Goal: Task Accomplishment & Management: Use online tool/utility

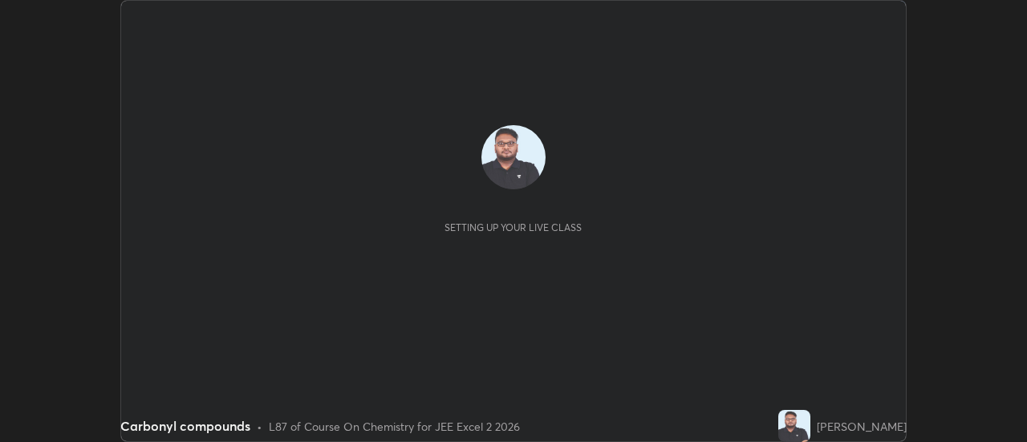
scroll to position [442, 1026]
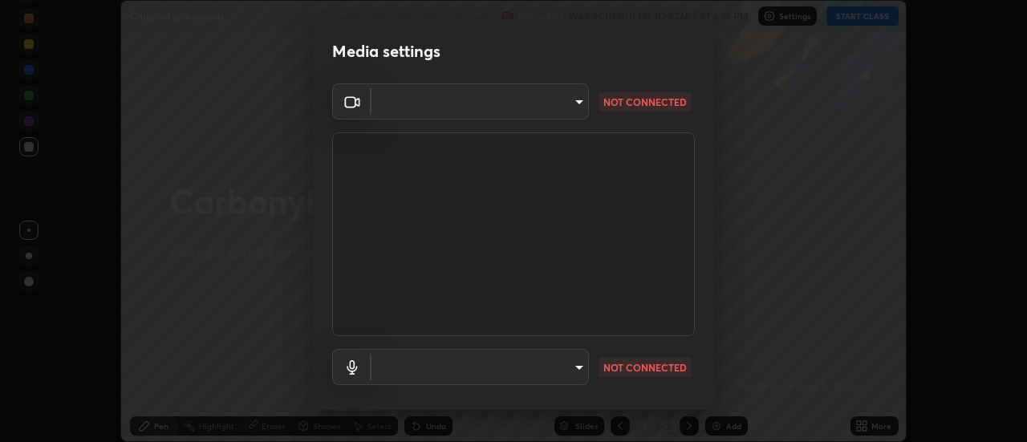
type input "ef013ea04391a6f3c02d818be9d39d876e4c33f846be9846b9b7582d6b98c567"
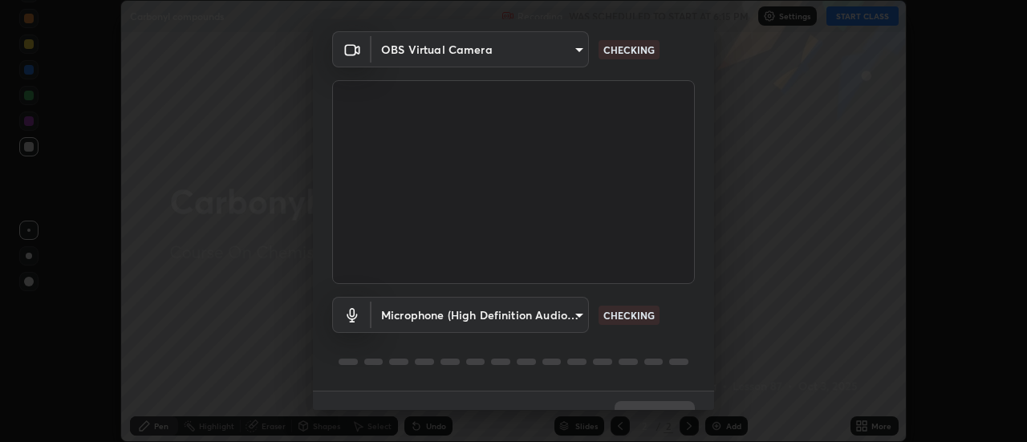
scroll to position [52, 0]
click at [556, 311] on body "Erase all Carbonyl compounds Recording WAS SCHEDULED TO START AT 6:15 PM Settin…" at bounding box center [513, 221] width 1027 height 442
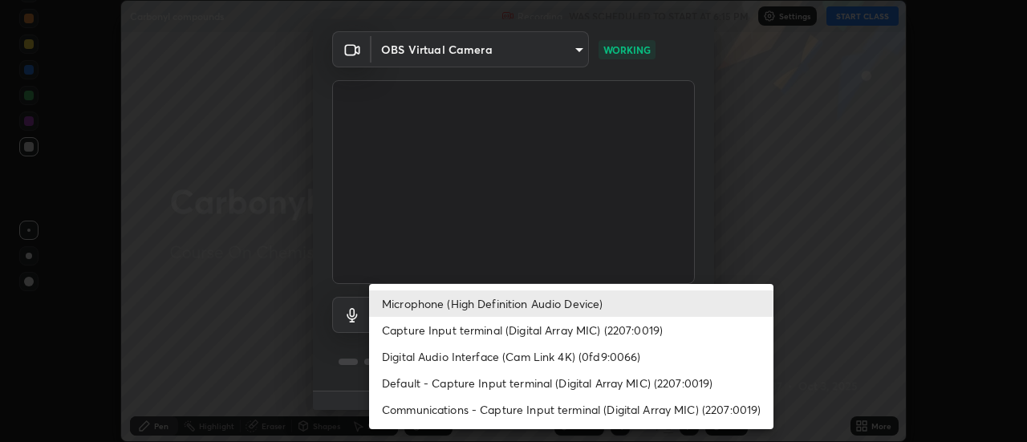
click at [471, 379] on li "Default - Capture Input terminal (Digital Array MIC) (2207:0019)" at bounding box center [571, 383] width 404 height 26
type input "default"
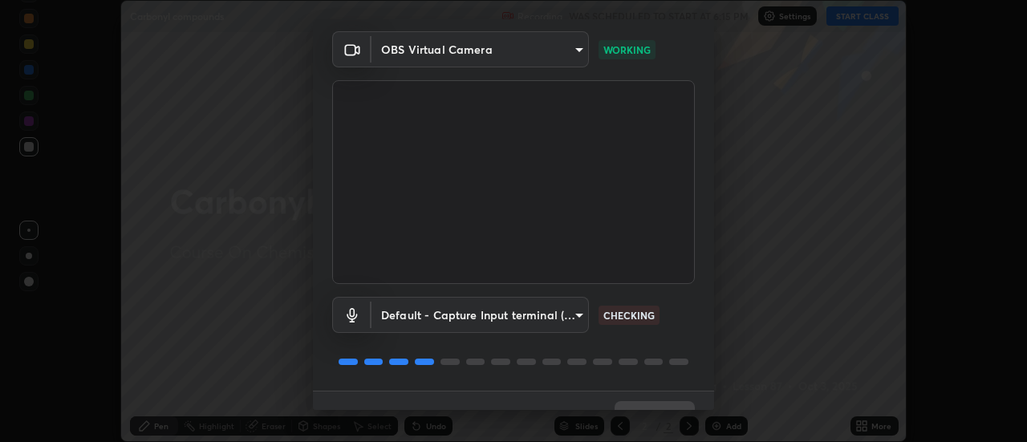
scroll to position [84, 0]
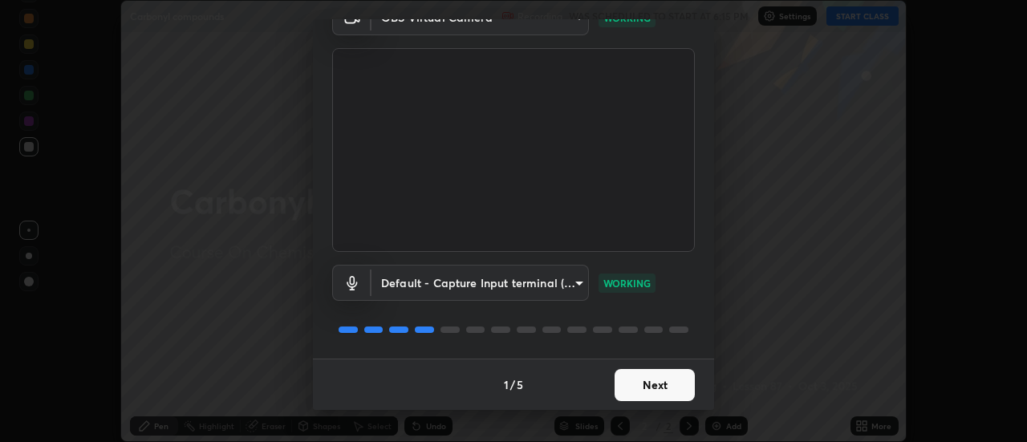
click at [634, 397] on button "Next" at bounding box center [655, 385] width 80 height 32
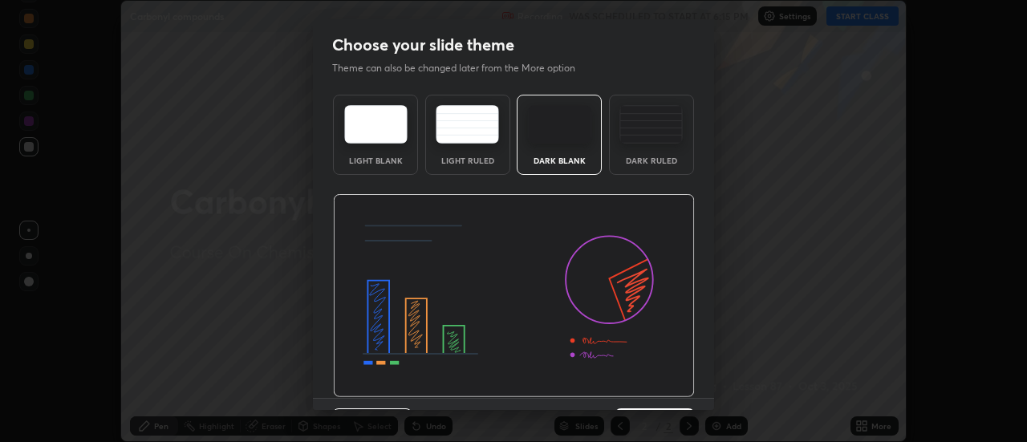
click at [638, 397] on img at bounding box center [514, 296] width 362 height 204
click at [639, 398] on div "Previous 3 / 5 Next" at bounding box center [513, 423] width 401 height 51
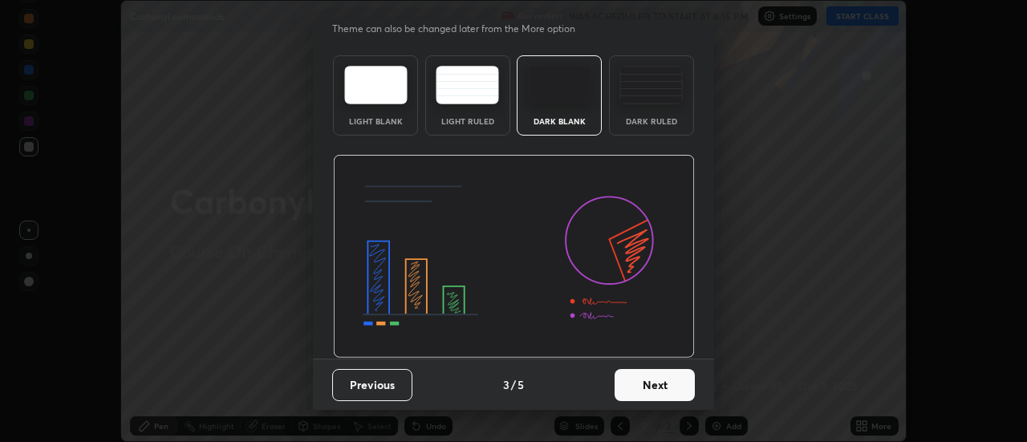
click at [635, 391] on button "Next" at bounding box center [655, 385] width 80 height 32
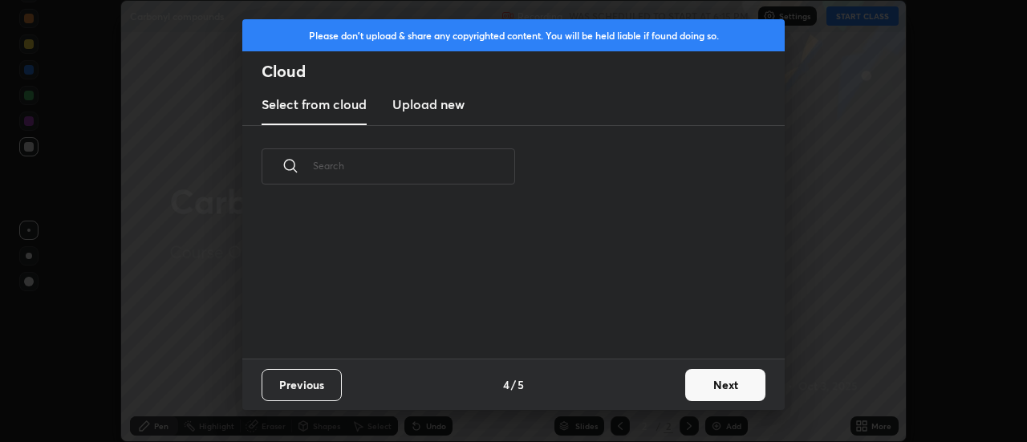
scroll to position [0, 0]
click at [643, 391] on div "Previous 4 / 5 Next" at bounding box center [513, 384] width 542 height 51
click at [647, 388] on div "Previous 4 / 5 Next" at bounding box center [513, 384] width 542 height 51
click at [649, 383] on div "Previous 4 / 5 Next" at bounding box center [513, 384] width 542 height 51
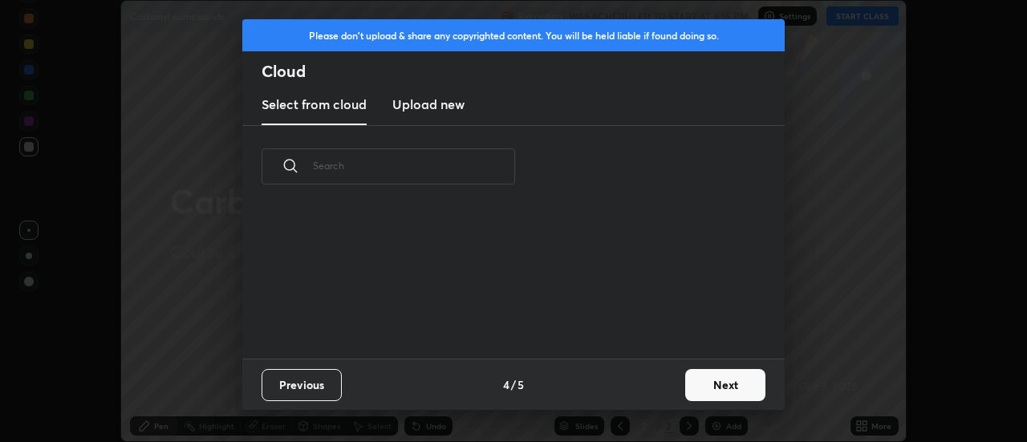
click at [717, 383] on button "Next" at bounding box center [725, 385] width 80 height 32
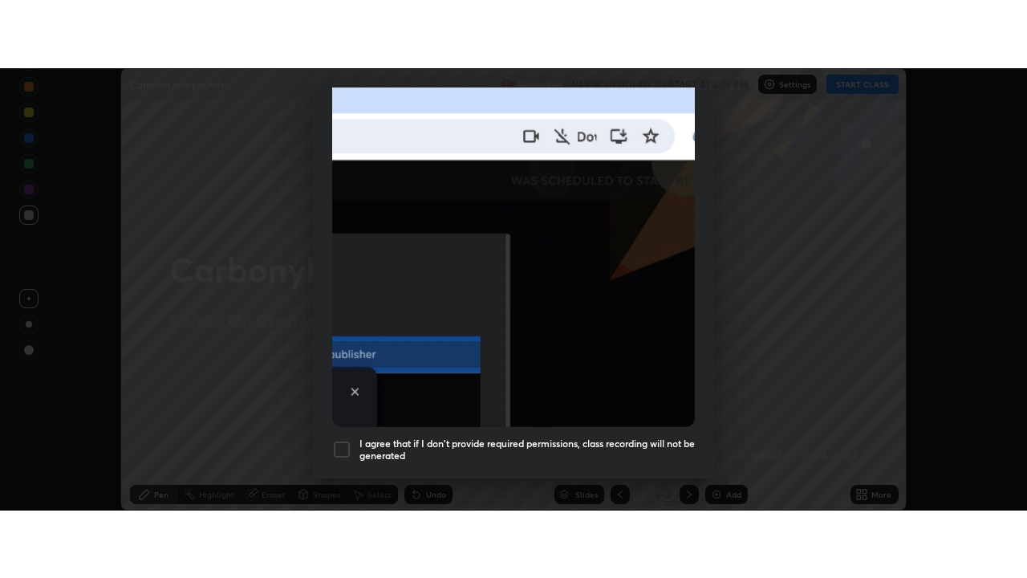
scroll to position [412, 0]
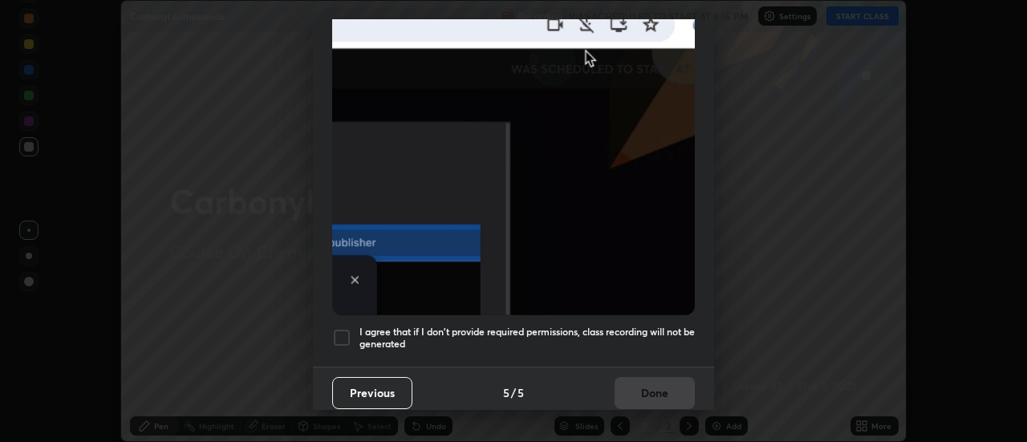
click at [349, 328] on div at bounding box center [341, 337] width 19 height 19
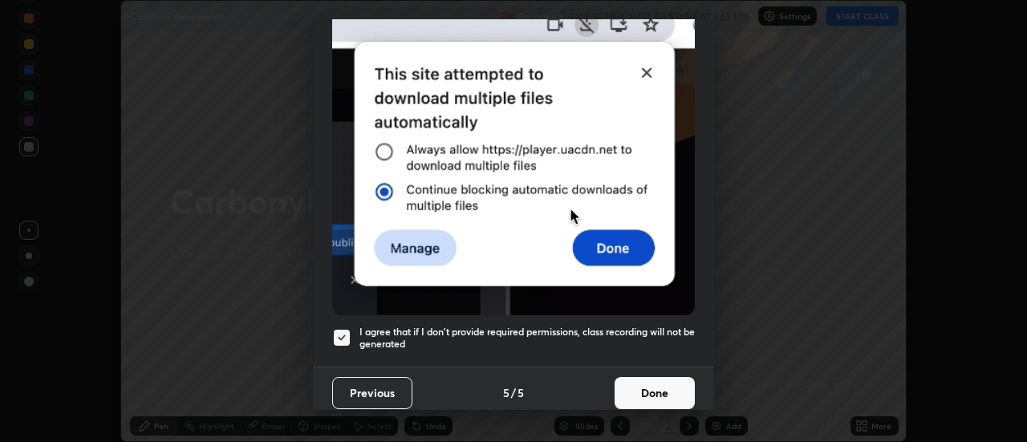
click at [660, 388] on button "Done" at bounding box center [655, 393] width 80 height 32
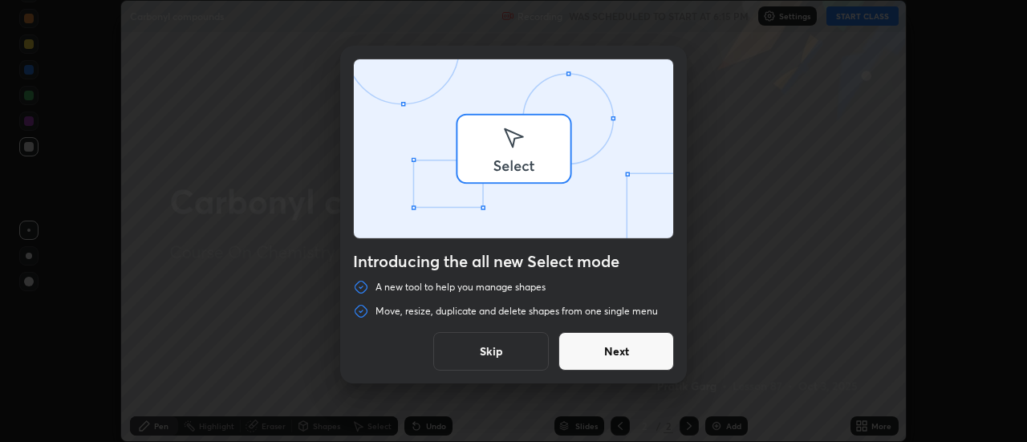
click at [869, 15] on div at bounding box center [513, 221] width 1027 height 442
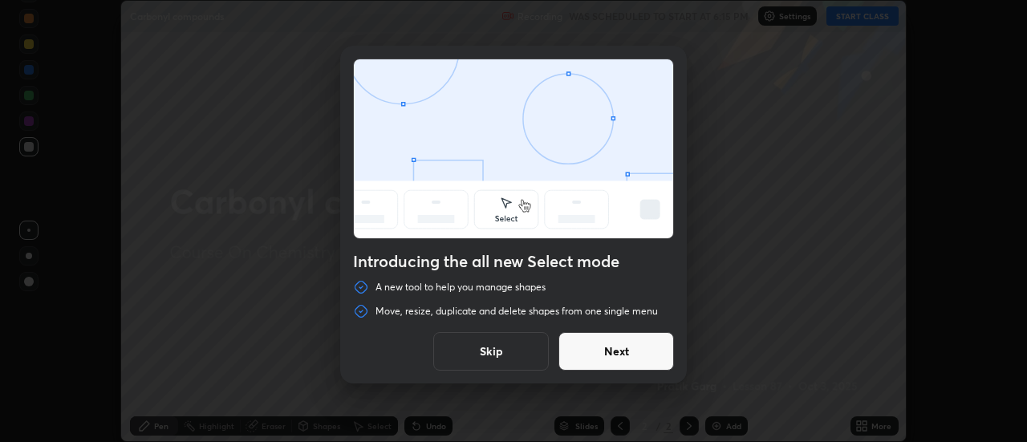
click at [510, 352] on button "Skip" at bounding box center [491, 351] width 116 height 39
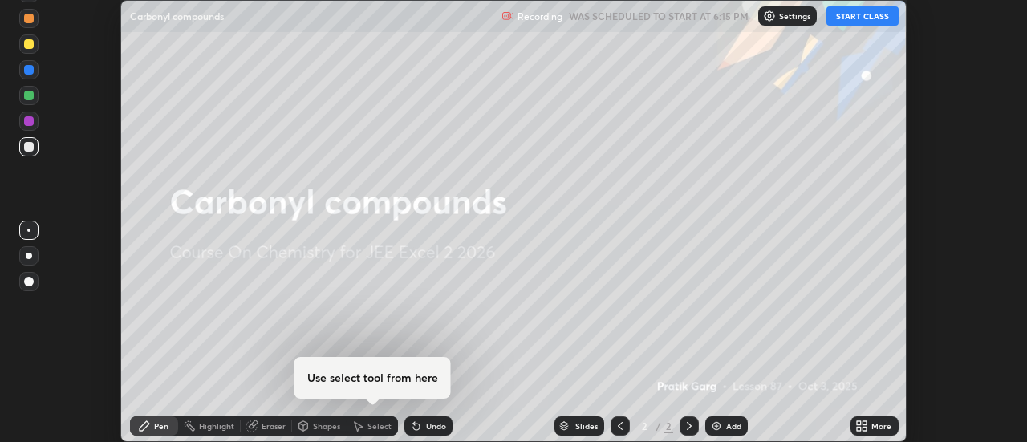
click at [859, 17] on button "START CLASS" at bounding box center [862, 15] width 72 height 19
click at [852, 422] on div "More" at bounding box center [875, 425] width 48 height 19
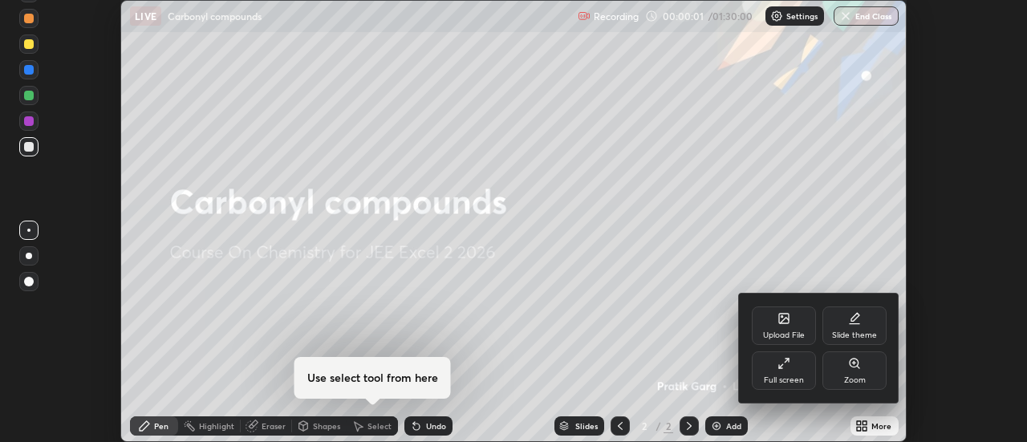
click at [787, 367] on icon at bounding box center [784, 363] width 13 height 13
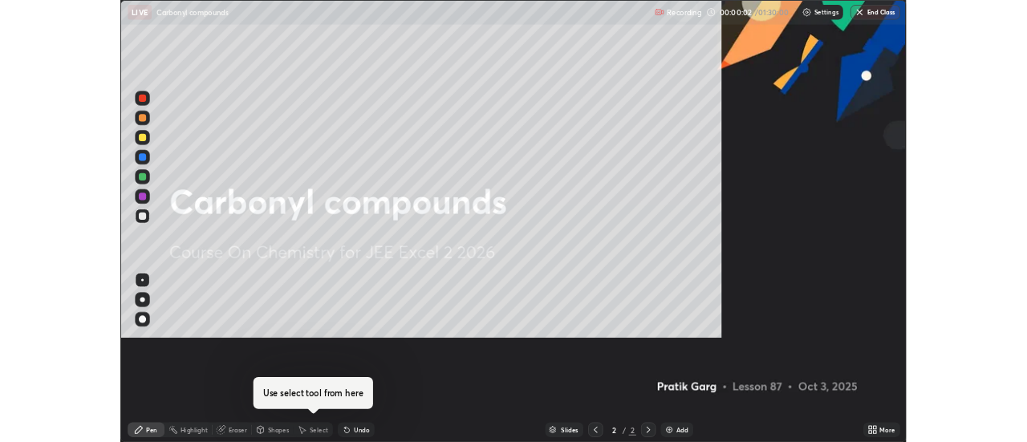
scroll to position [578, 1027]
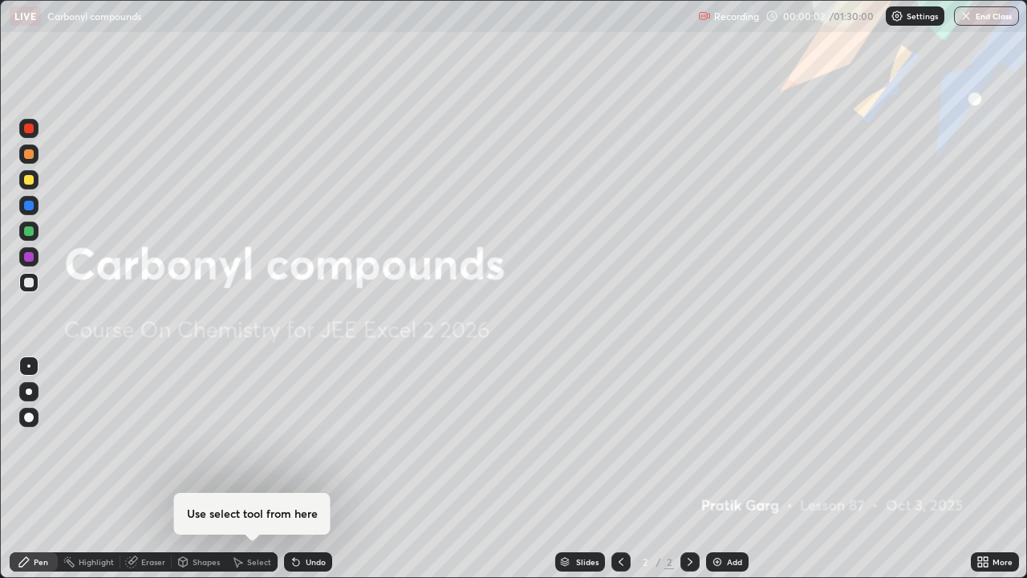
click at [721, 441] on img at bounding box center [717, 561] width 13 height 13
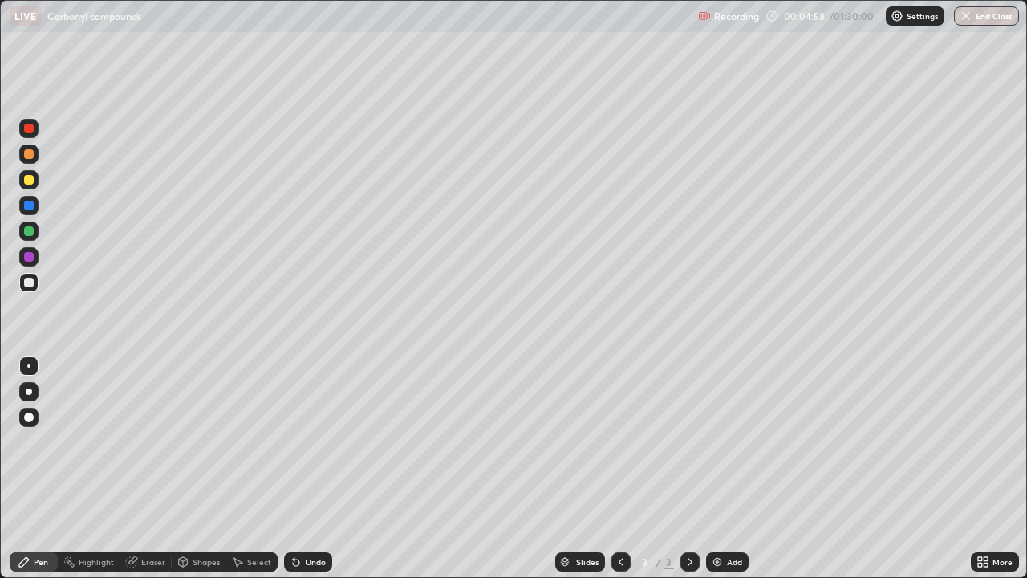
click at [152, 441] on div "Eraser" at bounding box center [153, 562] width 24 height 8
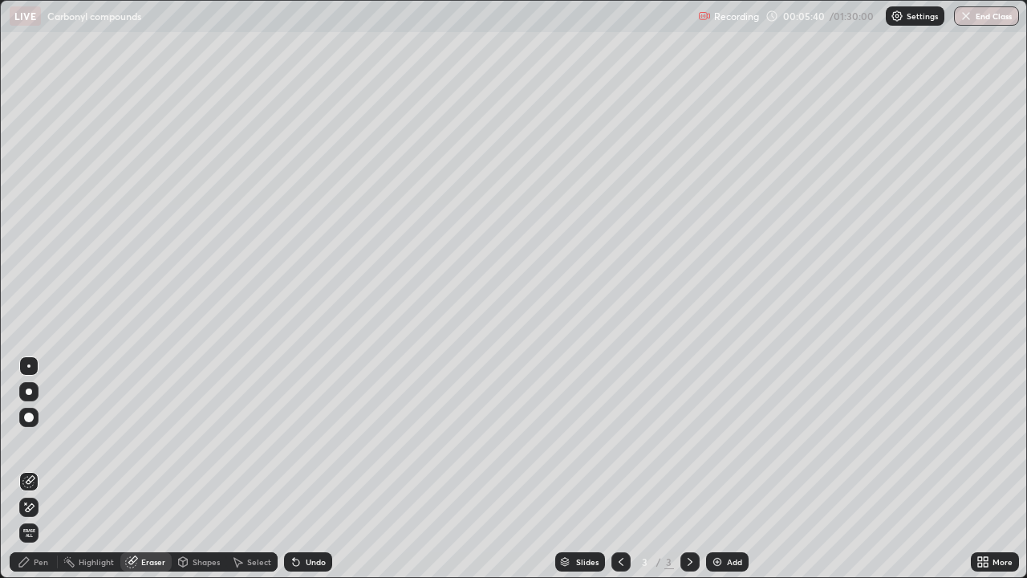
click at [29, 441] on icon at bounding box center [24, 561] width 13 height 13
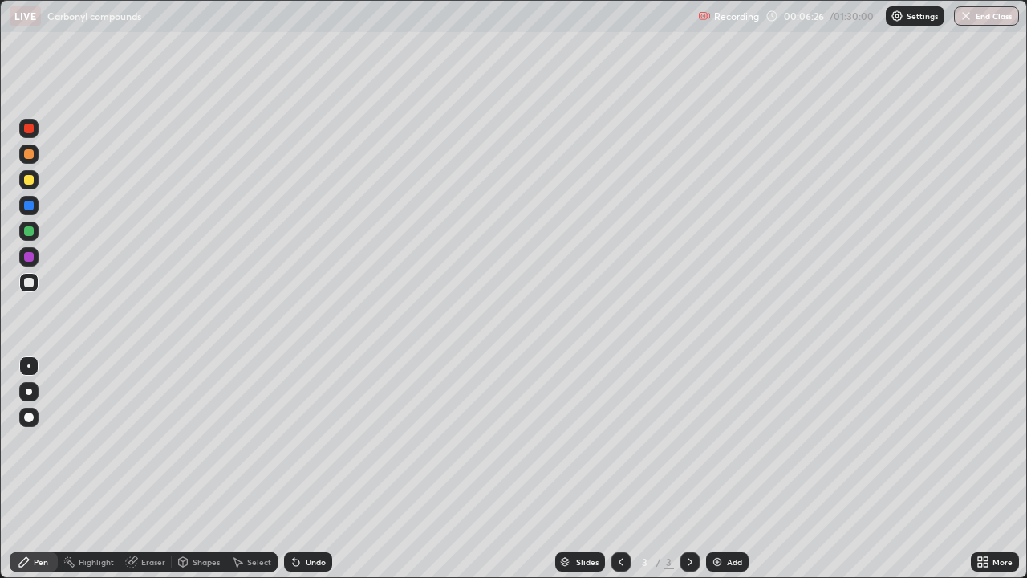
click at [32, 289] on div at bounding box center [28, 282] width 19 height 19
click at [206, 441] on div "Shapes" at bounding box center [206, 562] width 27 height 8
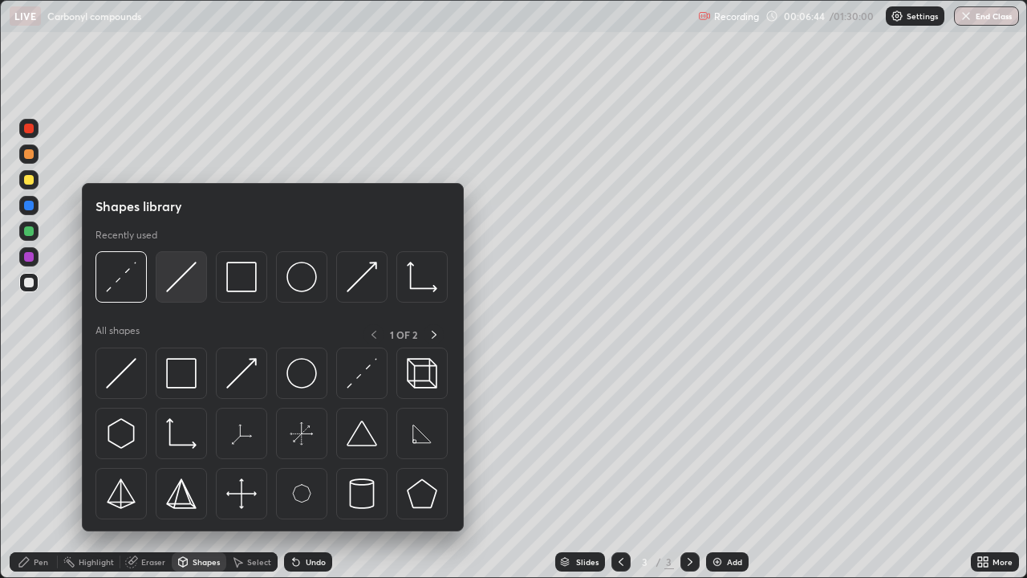
click at [177, 275] on img at bounding box center [181, 277] width 30 height 30
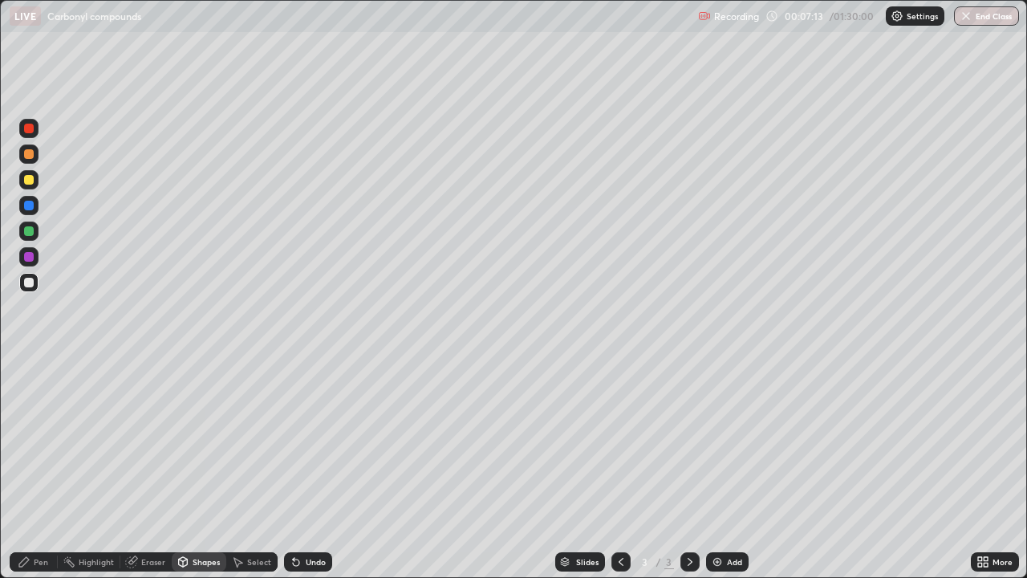
click at [29, 177] on div at bounding box center [29, 180] width 10 height 10
click at [39, 441] on div "Pen" at bounding box center [41, 562] width 14 height 8
click at [319, 441] on div "Undo" at bounding box center [308, 561] width 48 height 19
click at [319, 441] on div "Undo" at bounding box center [316, 562] width 20 height 8
click at [317, 441] on div "Undo" at bounding box center [316, 562] width 20 height 8
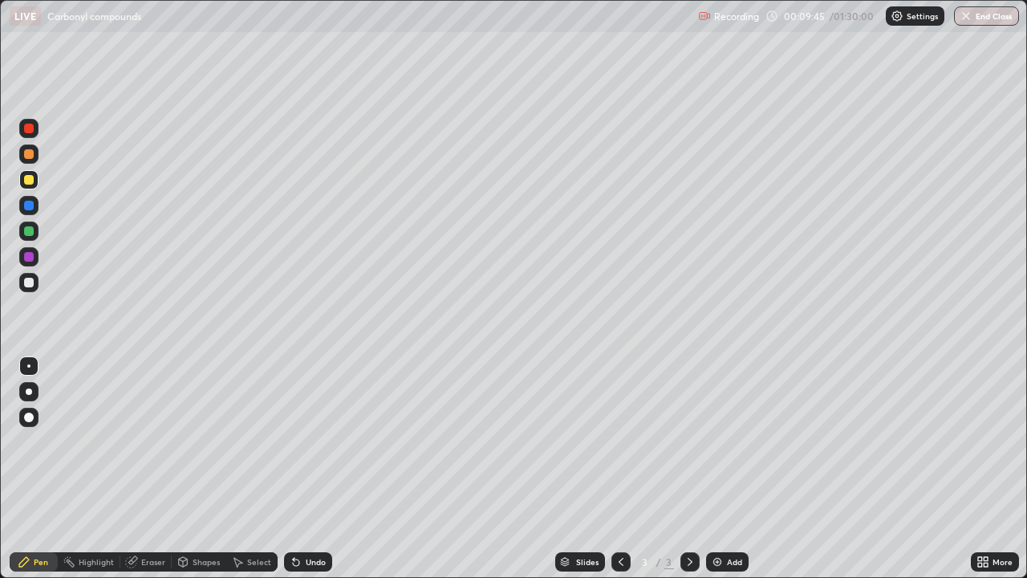
click at [312, 441] on div "Undo" at bounding box center [316, 562] width 20 height 8
click at [152, 441] on div "Eraser" at bounding box center [153, 562] width 24 height 8
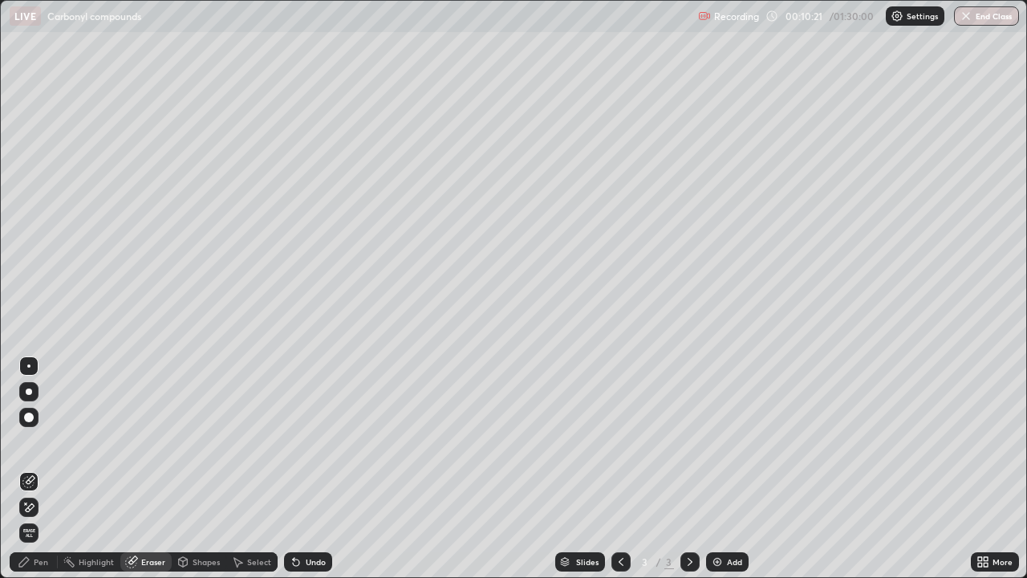
click at [33, 441] on div "Pen" at bounding box center [34, 561] width 48 height 19
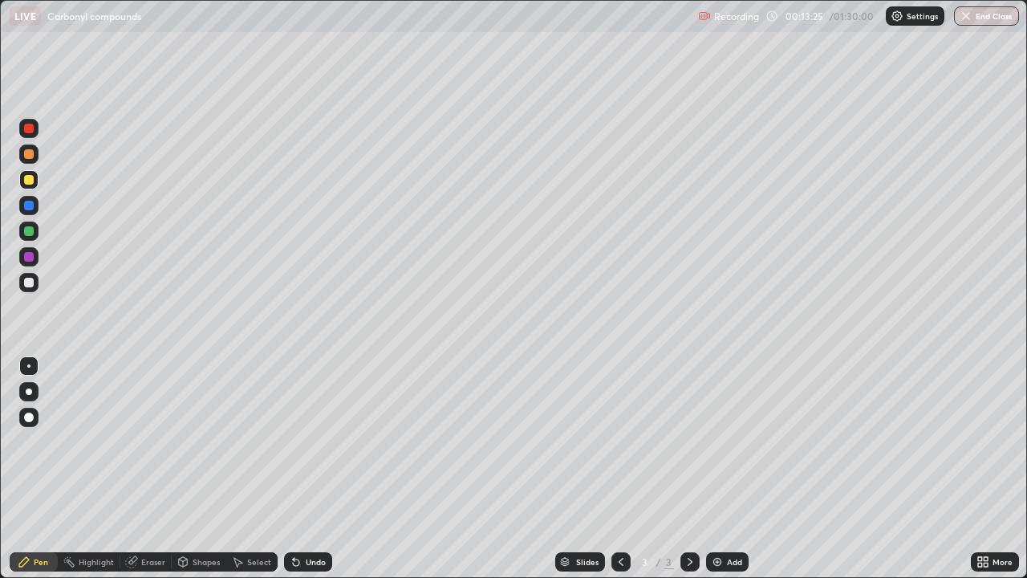
click at [739, 441] on div "Add" at bounding box center [734, 562] width 15 height 8
click at [150, 441] on div "Eraser" at bounding box center [153, 562] width 24 height 8
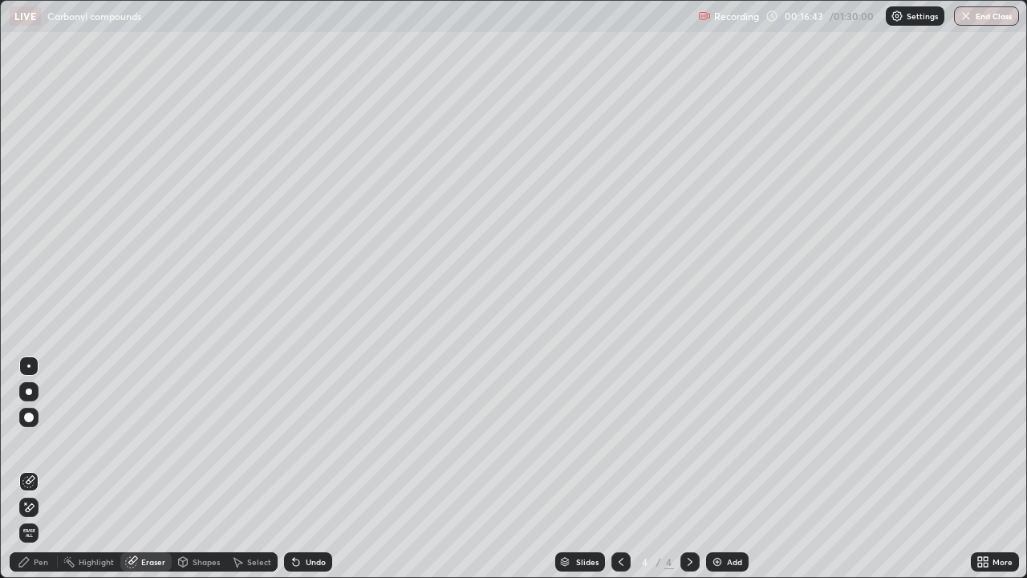
click at [733, 441] on div "Add" at bounding box center [734, 562] width 15 height 8
click at [40, 441] on div "Pen" at bounding box center [41, 562] width 14 height 8
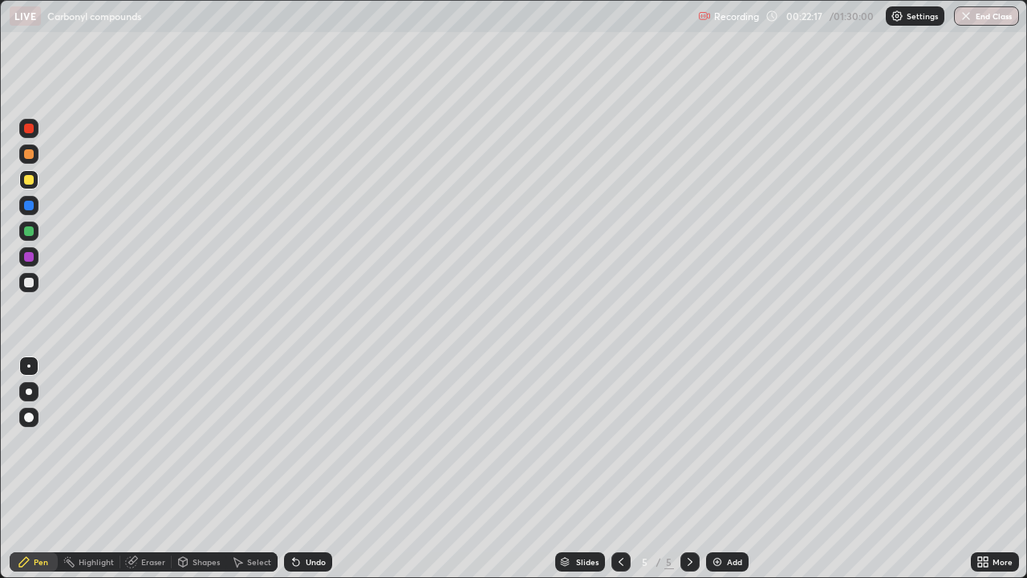
click at [148, 441] on div "Eraser" at bounding box center [153, 562] width 24 height 8
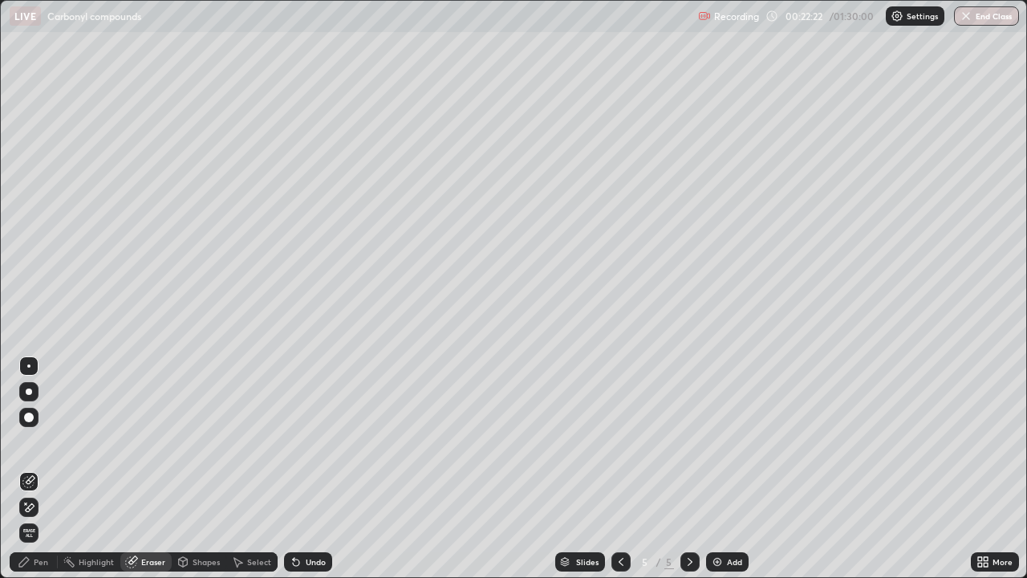
click at [40, 441] on div "Pen" at bounding box center [41, 562] width 14 height 8
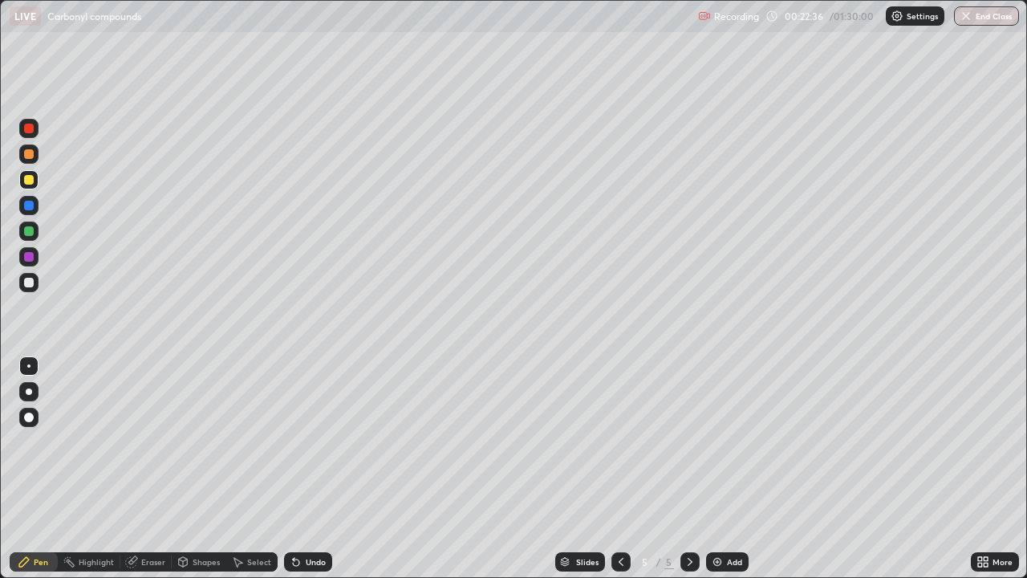
click at [133, 441] on div "Eraser" at bounding box center [145, 561] width 51 height 19
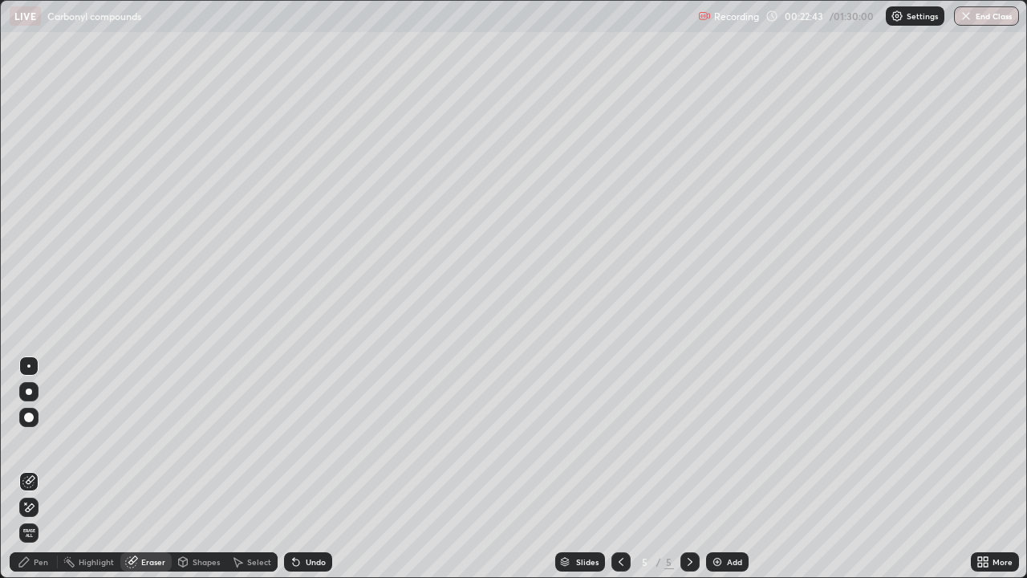
click at [43, 441] on div "Pen" at bounding box center [41, 562] width 14 height 8
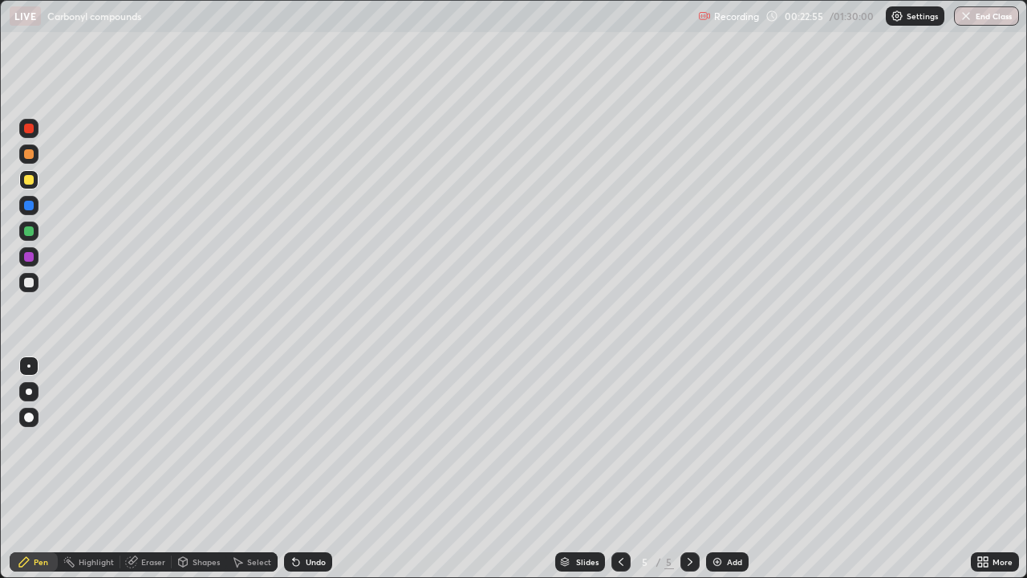
click at [257, 441] on div "Select" at bounding box center [259, 562] width 24 height 8
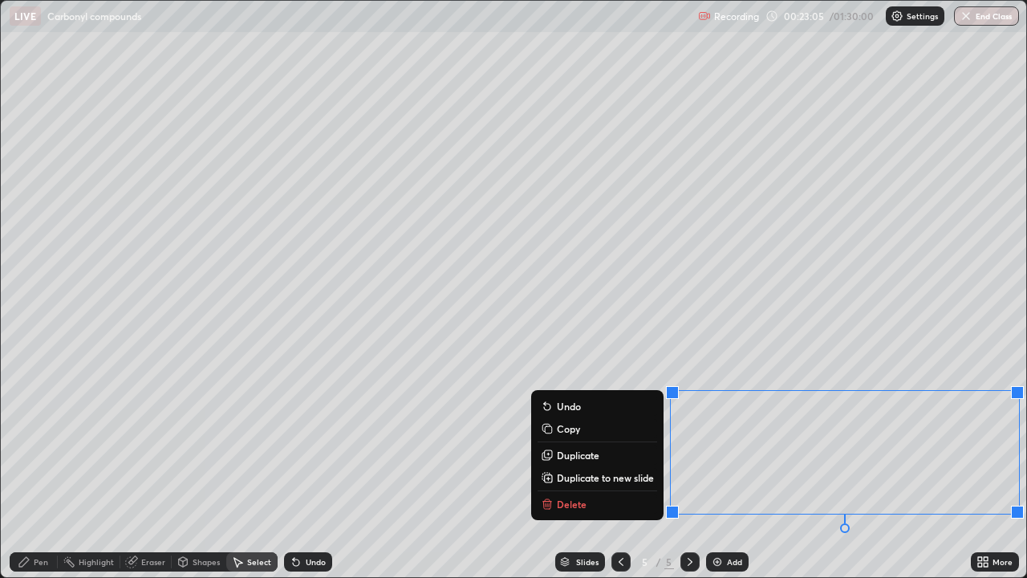
click at [591, 441] on p "Duplicate to new slide" at bounding box center [605, 477] width 97 height 13
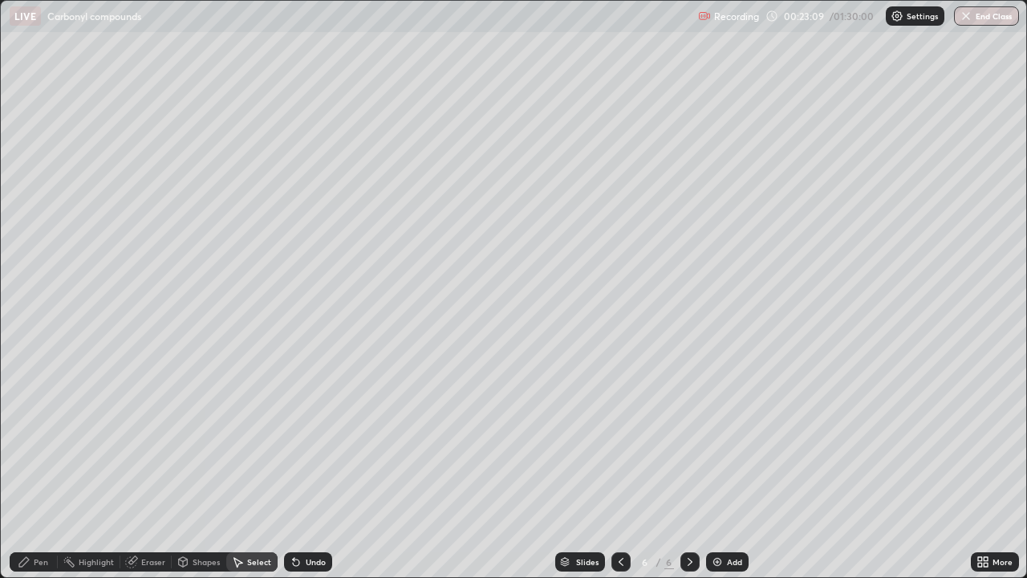
click at [39, 441] on div "Pen" at bounding box center [41, 562] width 14 height 8
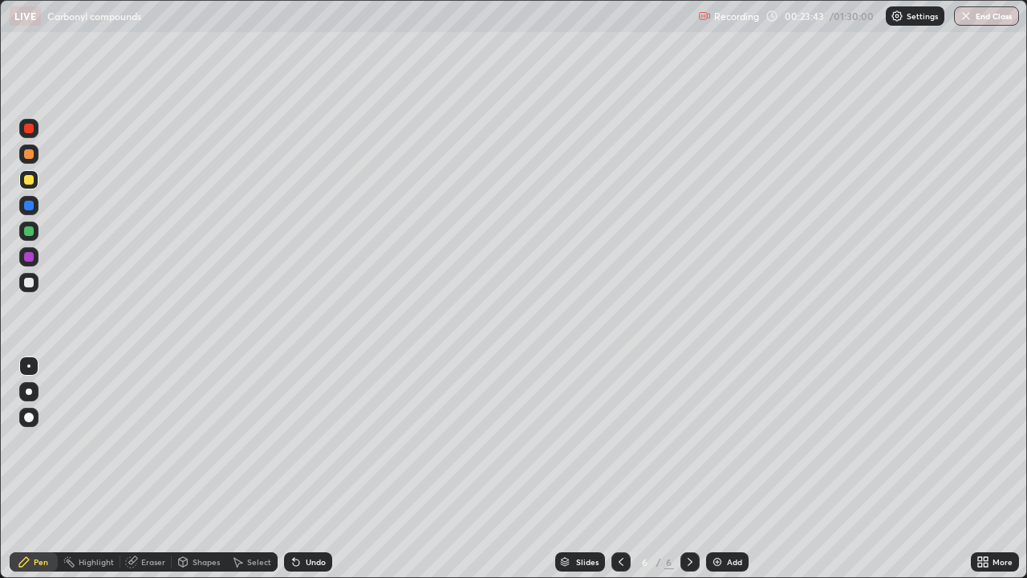
click at [619, 441] on icon at bounding box center [621, 561] width 13 height 13
click at [688, 441] on icon at bounding box center [690, 561] width 13 height 13
click at [619, 441] on div at bounding box center [620, 561] width 19 height 19
click at [737, 441] on div "Add" at bounding box center [734, 562] width 15 height 8
click at [740, 441] on div "Add" at bounding box center [727, 561] width 43 height 19
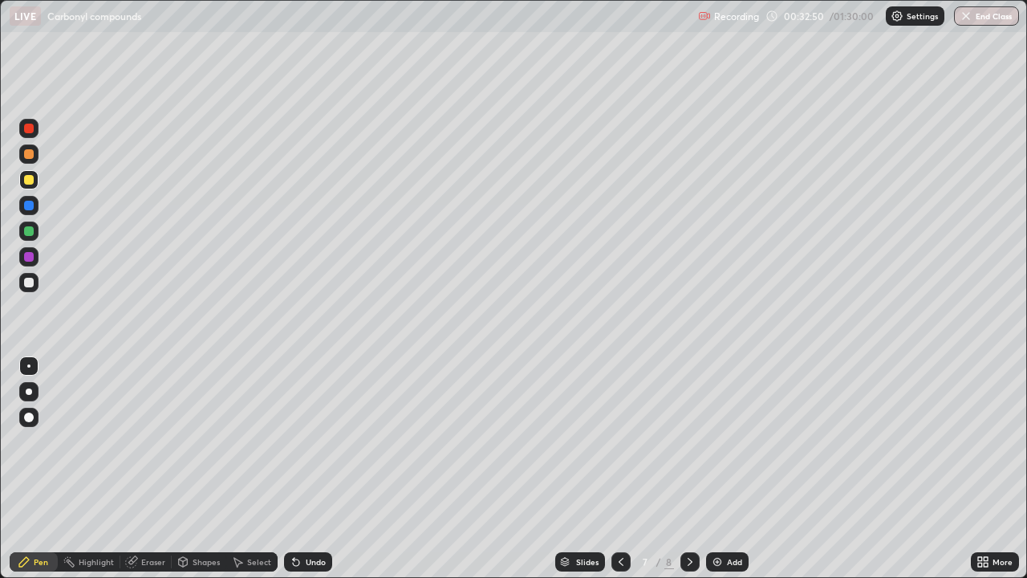
click at [30, 286] on div at bounding box center [29, 283] width 10 height 10
click at [317, 441] on div "Undo" at bounding box center [308, 561] width 48 height 19
click at [28, 232] on div at bounding box center [29, 231] width 10 height 10
click at [42, 441] on div "Erase all" at bounding box center [29, 289] width 39 height 514
click at [154, 441] on div "Eraser" at bounding box center [153, 562] width 24 height 8
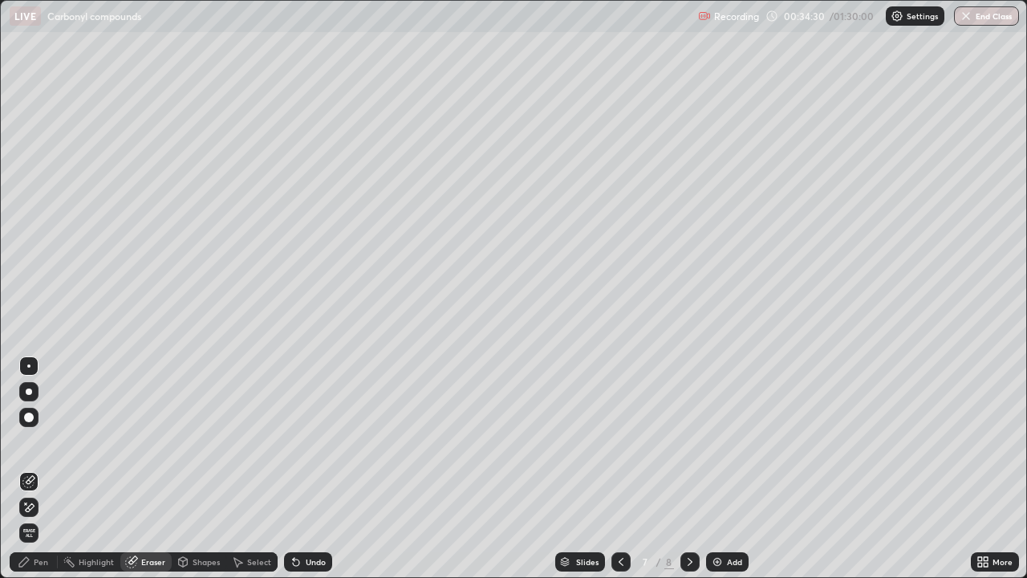
click at [41, 441] on div "Pen" at bounding box center [41, 562] width 14 height 8
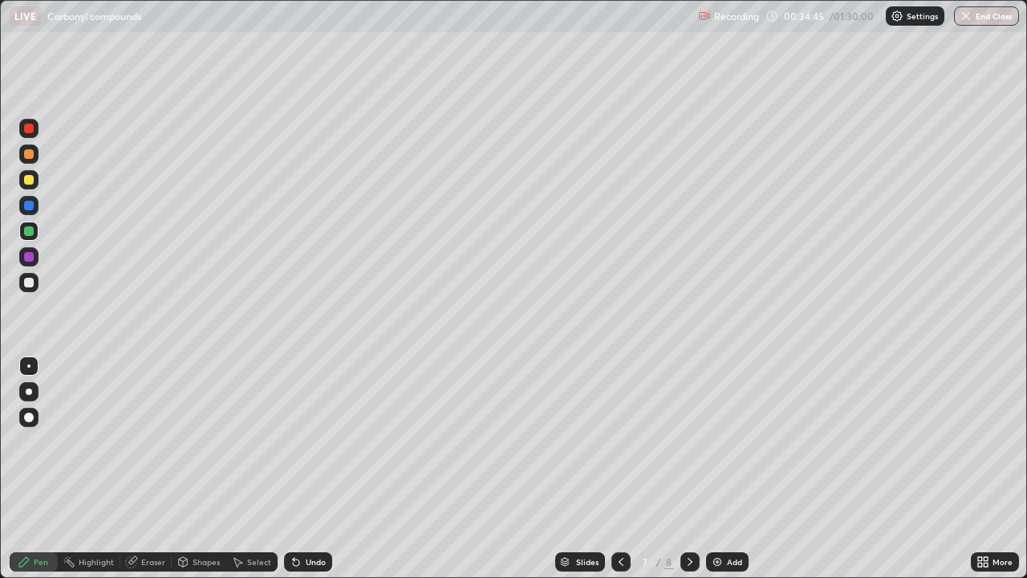
click at [308, 441] on div "Undo" at bounding box center [308, 561] width 48 height 19
click at [314, 441] on div "Undo" at bounding box center [316, 562] width 20 height 8
click at [315, 441] on div "Undo" at bounding box center [316, 562] width 20 height 8
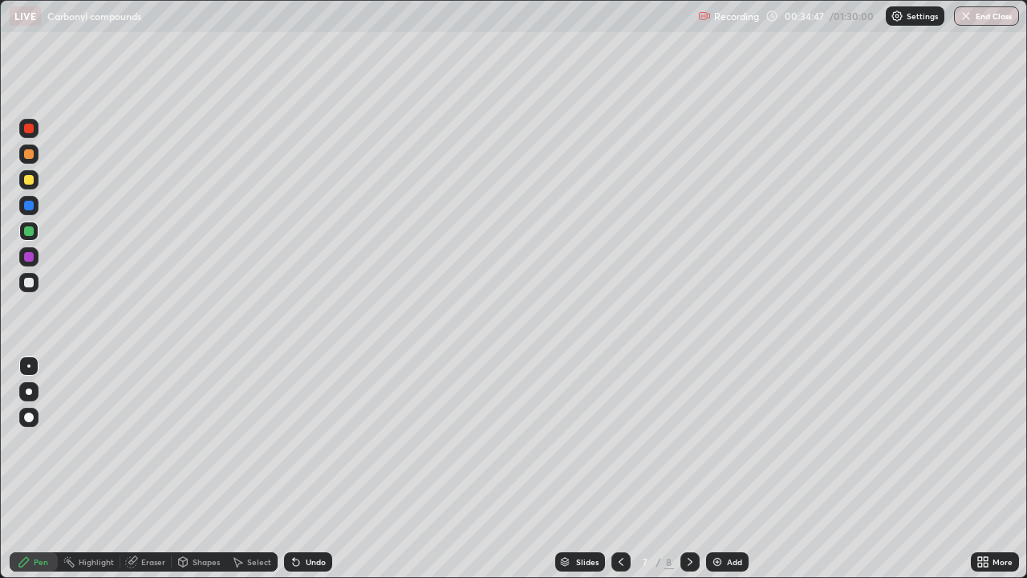
click at [315, 441] on div "Undo" at bounding box center [316, 562] width 20 height 8
click at [316, 441] on div "Undo" at bounding box center [316, 562] width 20 height 8
click at [314, 441] on div "Undo" at bounding box center [316, 562] width 20 height 8
click at [26, 281] on div at bounding box center [29, 283] width 10 height 10
click at [731, 441] on div "Add" at bounding box center [727, 561] width 43 height 19
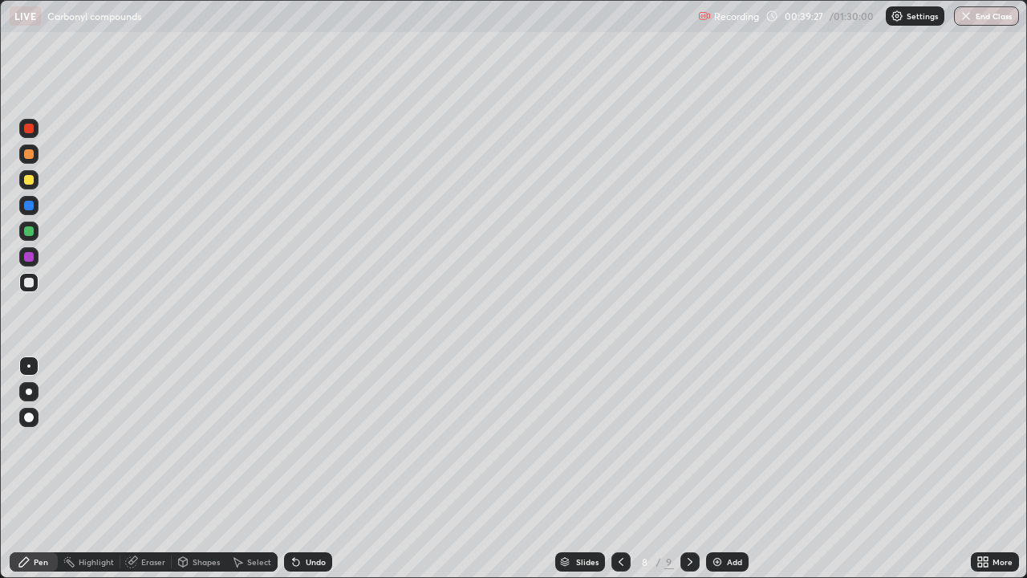
click at [35, 156] on div at bounding box center [28, 153] width 19 height 19
click at [982, 441] on icon at bounding box center [980, 559] width 4 height 4
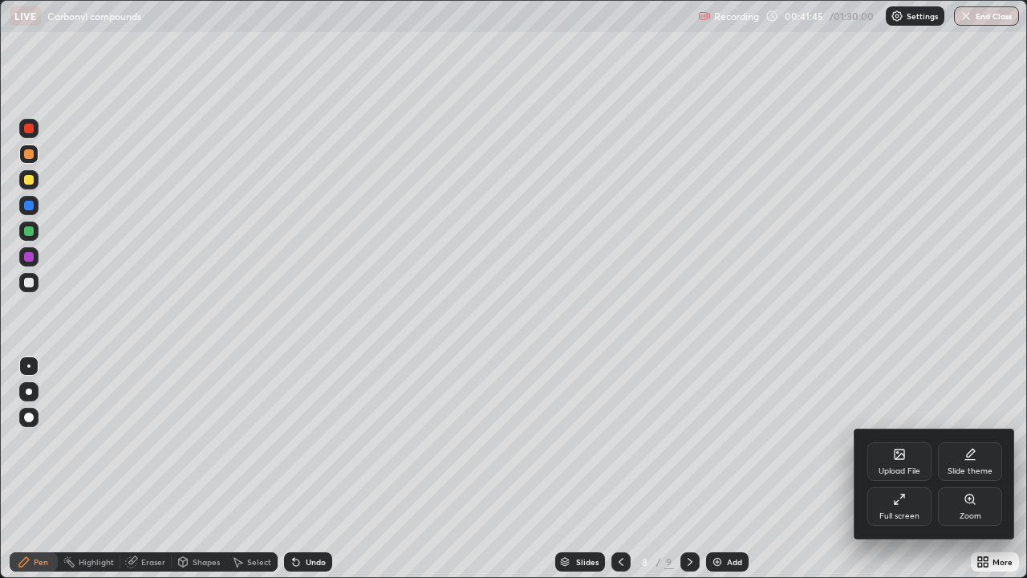
click at [890, 441] on div "Full screen" at bounding box center [899, 506] width 64 height 39
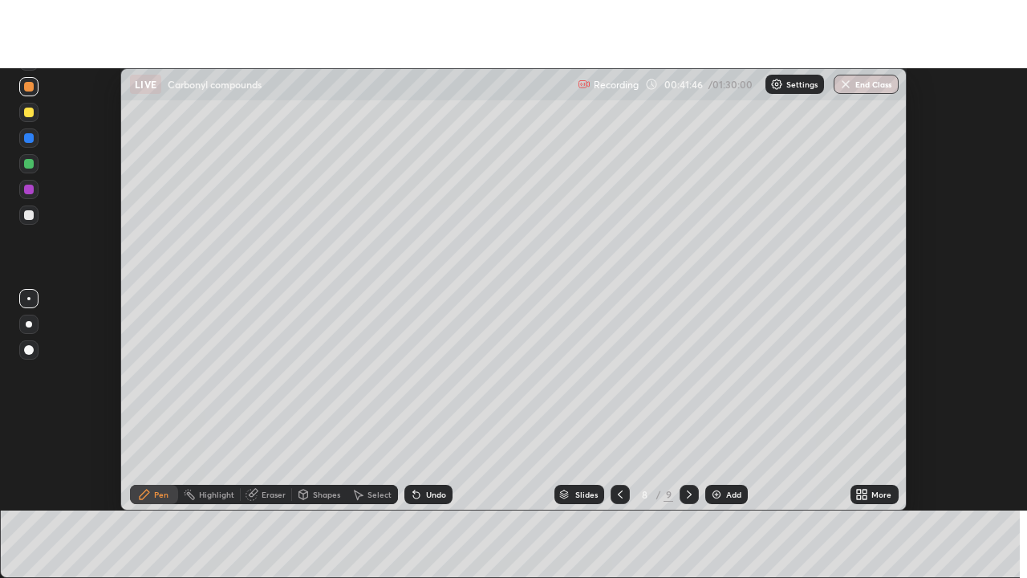
scroll to position [79796, 79211]
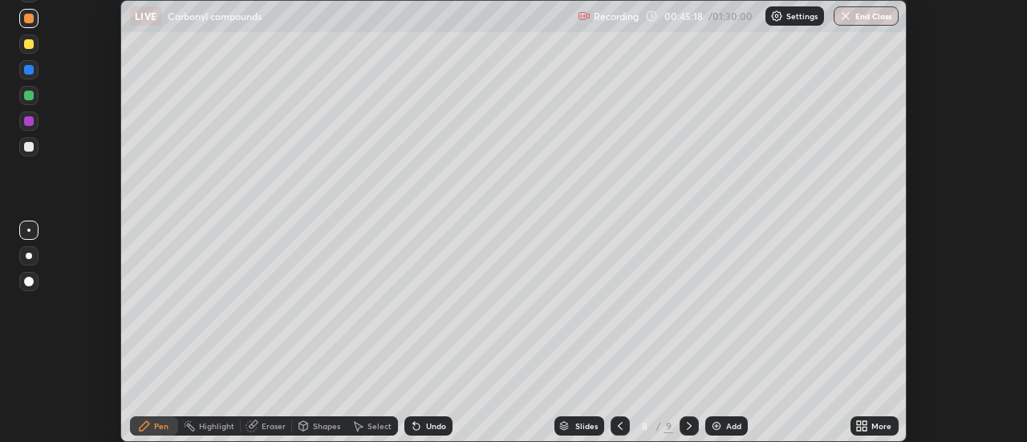
click at [725, 420] on div "Add" at bounding box center [726, 425] width 43 height 19
click at [433, 424] on div "Undo" at bounding box center [436, 426] width 20 height 8
click at [435, 426] on div "Undo" at bounding box center [436, 426] width 20 height 8
click at [437, 426] on div "Undo" at bounding box center [436, 426] width 20 height 8
click at [438, 426] on div "Undo" at bounding box center [436, 426] width 20 height 8
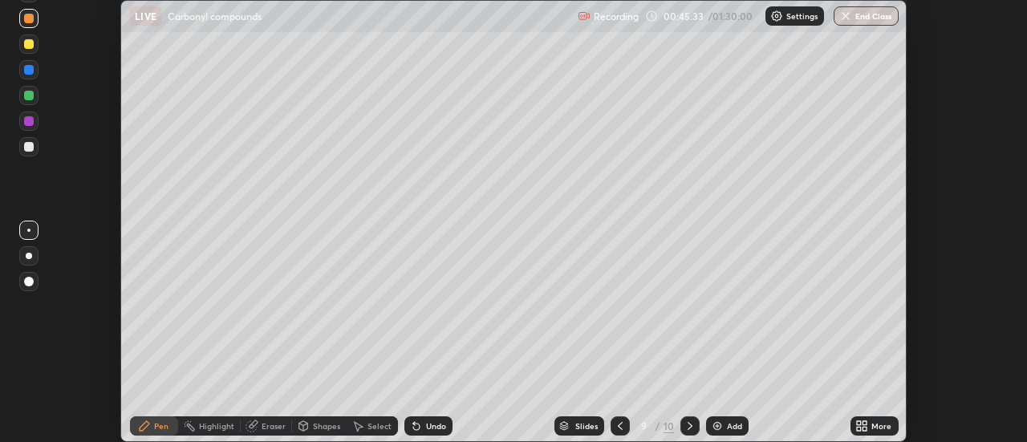
click at [438, 428] on div "Undo" at bounding box center [436, 426] width 20 height 8
click at [441, 431] on div "Undo" at bounding box center [428, 425] width 48 height 19
click at [436, 426] on div "Undo" at bounding box center [436, 426] width 20 height 8
click at [432, 428] on div "Undo" at bounding box center [436, 426] width 20 height 8
click at [426, 425] on div "Undo" at bounding box center [436, 426] width 20 height 8
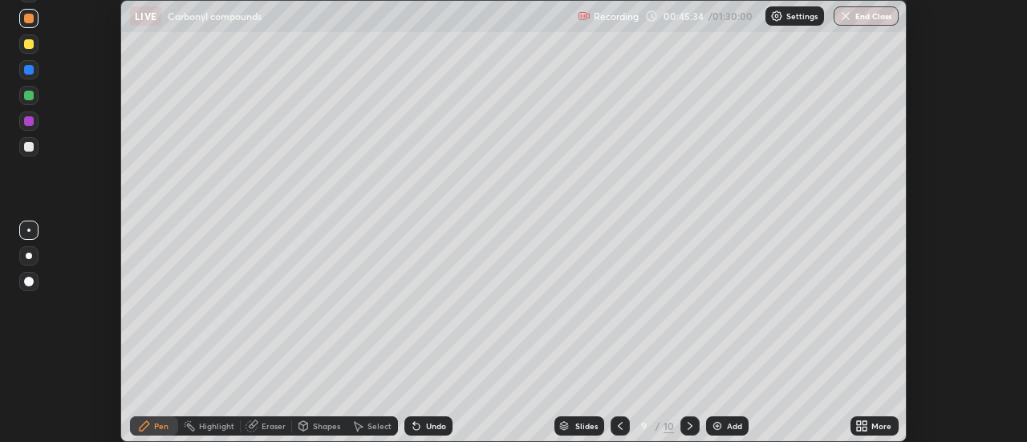
click at [430, 418] on div "Undo" at bounding box center [428, 425] width 48 height 19
click at [859, 422] on icon at bounding box center [859, 423] width 4 height 4
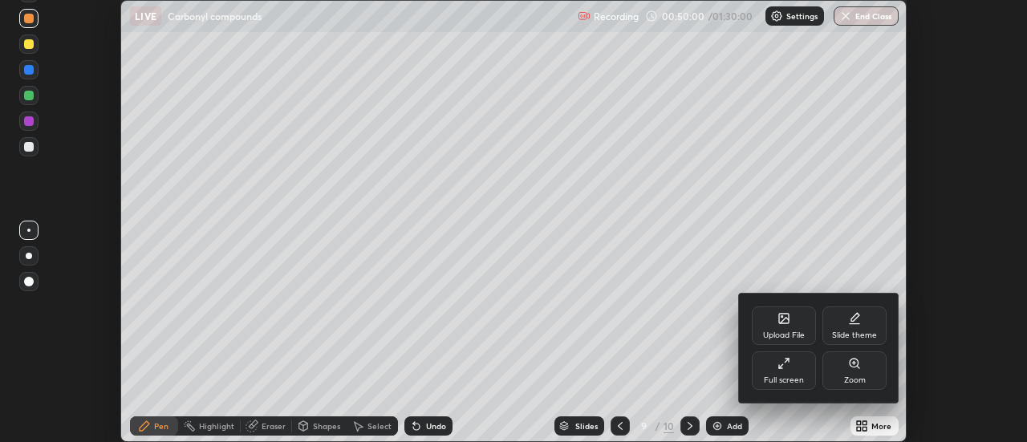
click at [786, 370] on div "Full screen" at bounding box center [784, 370] width 64 height 39
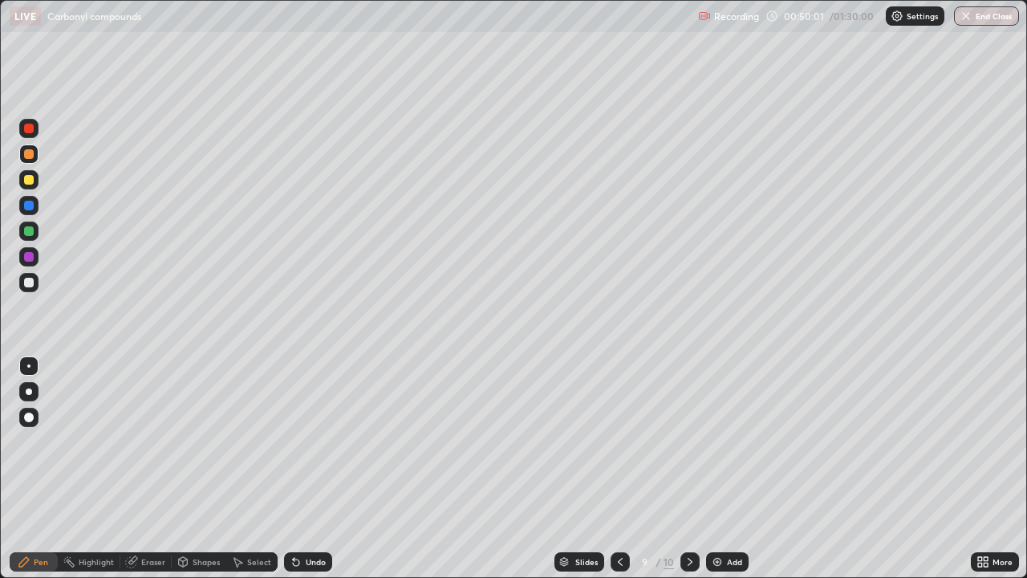
scroll to position [578, 1027]
click at [729, 441] on div "Add" at bounding box center [727, 561] width 43 height 19
click at [30, 282] on div at bounding box center [29, 283] width 10 height 10
click at [28, 184] on div at bounding box center [29, 180] width 10 height 10
click at [739, 441] on div "Add" at bounding box center [734, 562] width 15 height 8
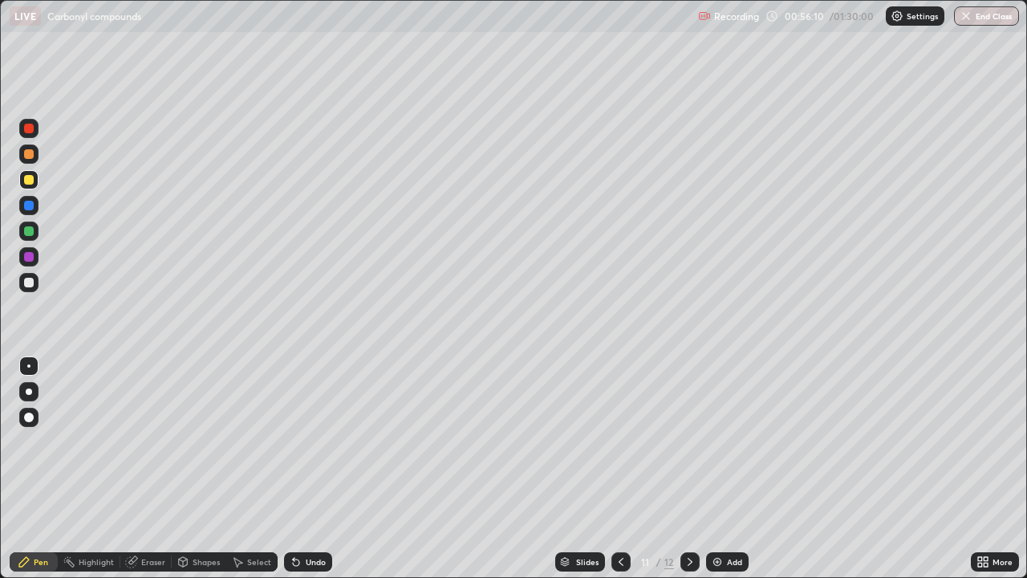
click at [311, 441] on div "Undo" at bounding box center [316, 562] width 20 height 8
click at [311, 441] on div "Undo" at bounding box center [308, 561] width 48 height 19
click at [306, 441] on div "Undo" at bounding box center [316, 562] width 20 height 8
click at [317, 441] on div "Undo" at bounding box center [316, 562] width 20 height 8
click at [744, 441] on div "Add" at bounding box center [727, 561] width 43 height 19
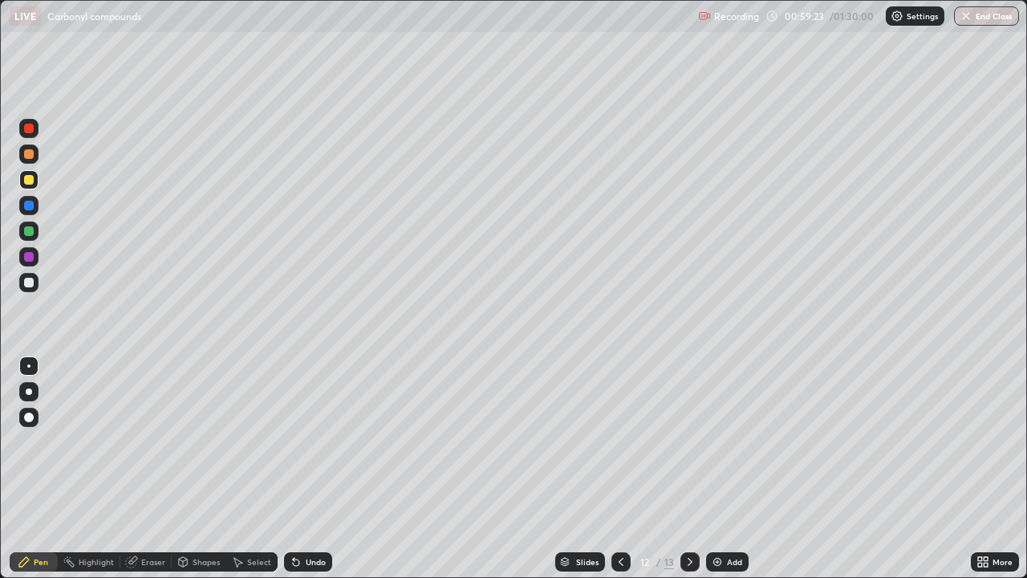
click at [28, 232] on div at bounding box center [29, 231] width 10 height 10
click at [30, 181] on div at bounding box center [29, 180] width 10 height 10
click at [33, 150] on div at bounding box center [28, 153] width 19 height 19
click at [29, 180] on div at bounding box center [29, 180] width 10 height 10
click at [30, 230] on div at bounding box center [29, 231] width 10 height 10
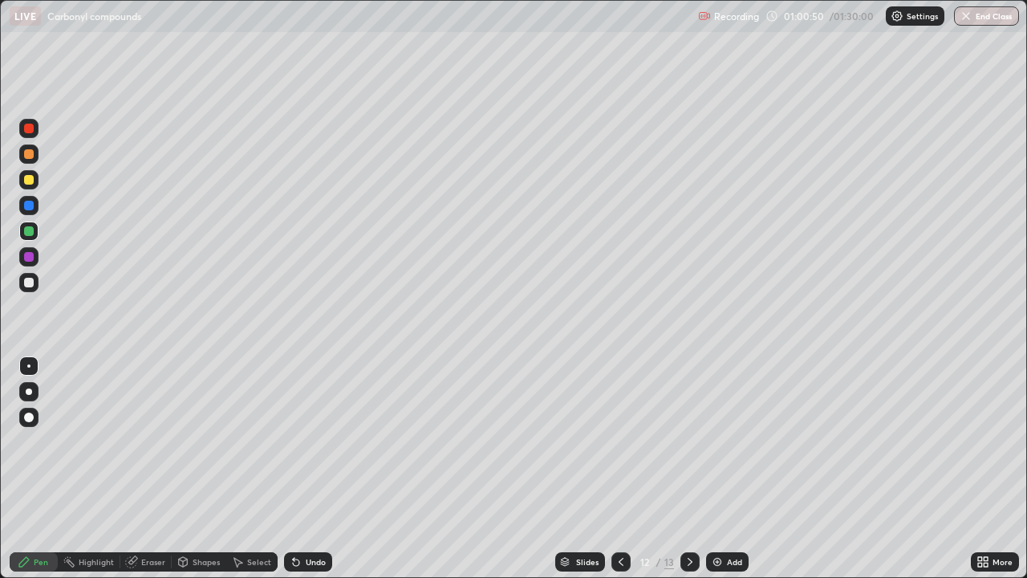
click at [29, 229] on div at bounding box center [29, 231] width 10 height 10
click at [35, 284] on div at bounding box center [28, 282] width 19 height 19
click at [29, 181] on div at bounding box center [29, 180] width 10 height 10
click at [31, 205] on div at bounding box center [29, 206] width 10 height 10
click at [28, 286] on div at bounding box center [29, 283] width 10 height 10
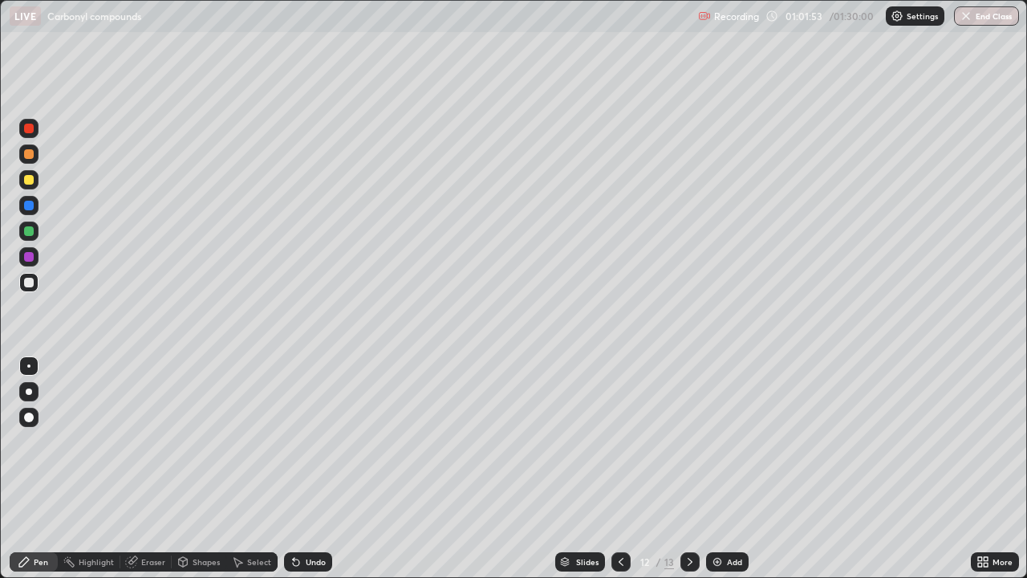
click at [29, 206] on div at bounding box center [29, 206] width 10 height 10
click at [29, 129] on div at bounding box center [29, 129] width 10 height 10
click at [306, 441] on div "Undo" at bounding box center [316, 562] width 20 height 8
click at [307, 441] on div "Undo" at bounding box center [316, 562] width 20 height 8
click at [306, 441] on div "Undo" at bounding box center [316, 562] width 20 height 8
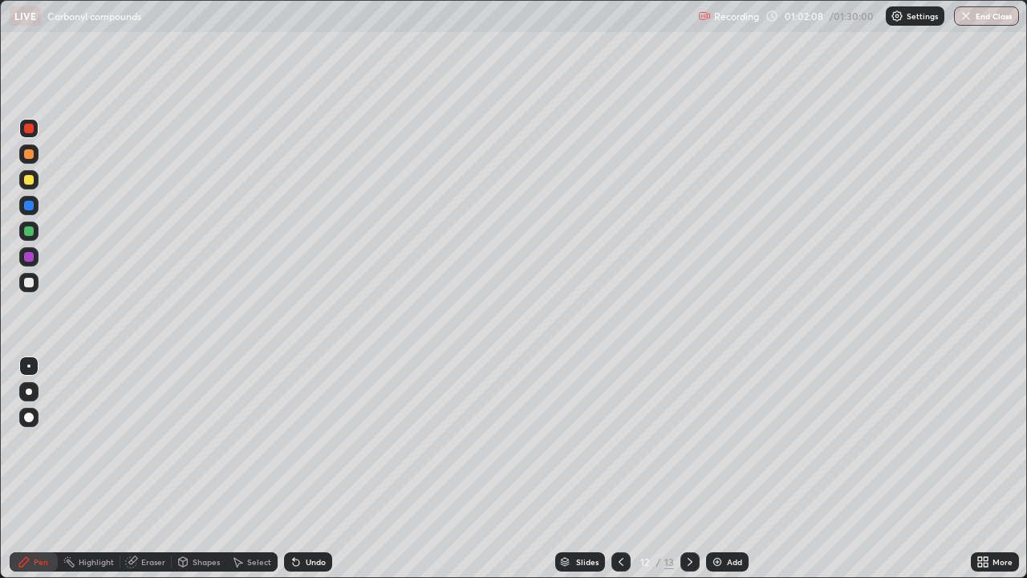
click at [309, 441] on div "Undo" at bounding box center [316, 562] width 20 height 8
click at [312, 441] on div "Undo" at bounding box center [316, 562] width 20 height 8
click at [313, 441] on div "Undo" at bounding box center [316, 562] width 20 height 8
click at [316, 441] on div "Undo" at bounding box center [308, 561] width 48 height 19
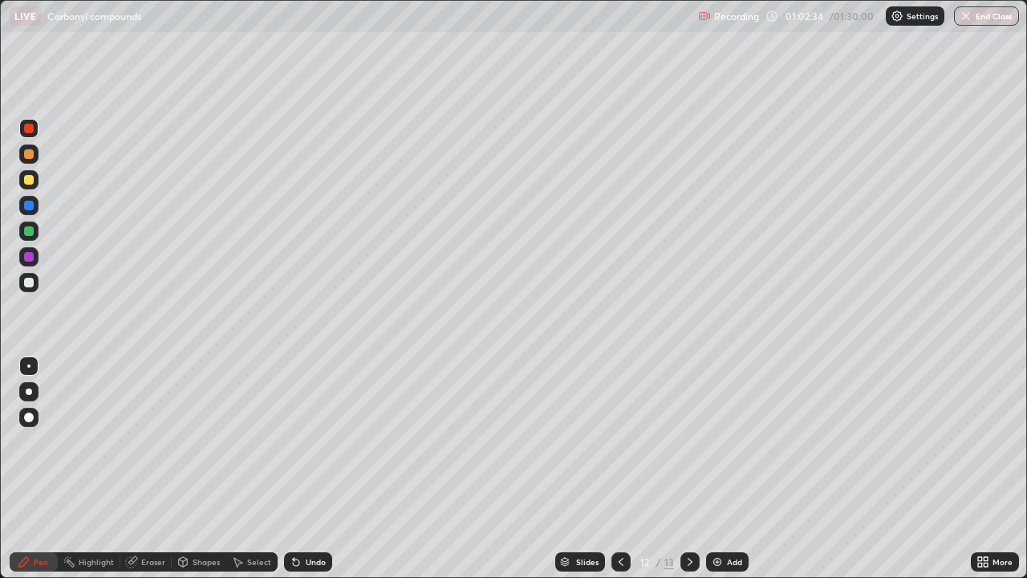
click at [30, 207] on div at bounding box center [29, 206] width 10 height 10
click at [32, 130] on div at bounding box center [29, 129] width 10 height 10
click at [28, 282] on div at bounding box center [29, 283] width 10 height 10
click at [737, 441] on div "Add" at bounding box center [734, 562] width 15 height 8
click at [721, 441] on img at bounding box center [717, 561] width 13 height 13
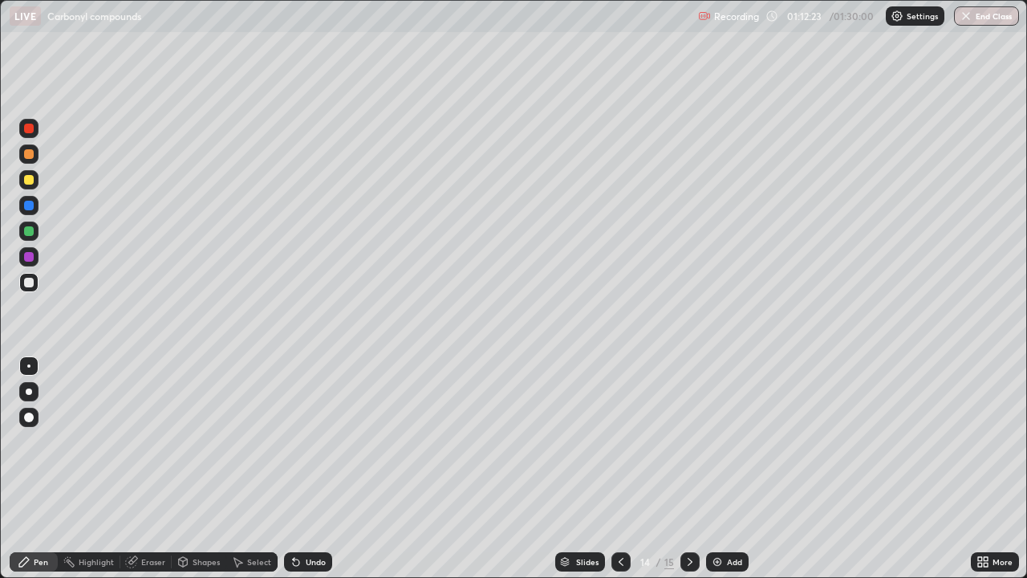
click at [307, 441] on div "Undo" at bounding box center [316, 562] width 20 height 8
click at [309, 441] on div "Undo" at bounding box center [308, 561] width 48 height 19
click at [306, 441] on div "Undo" at bounding box center [316, 562] width 20 height 8
click at [733, 441] on div "Add" at bounding box center [727, 561] width 43 height 19
click at [30, 233] on div at bounding box center [29, 231] width 10 height 10
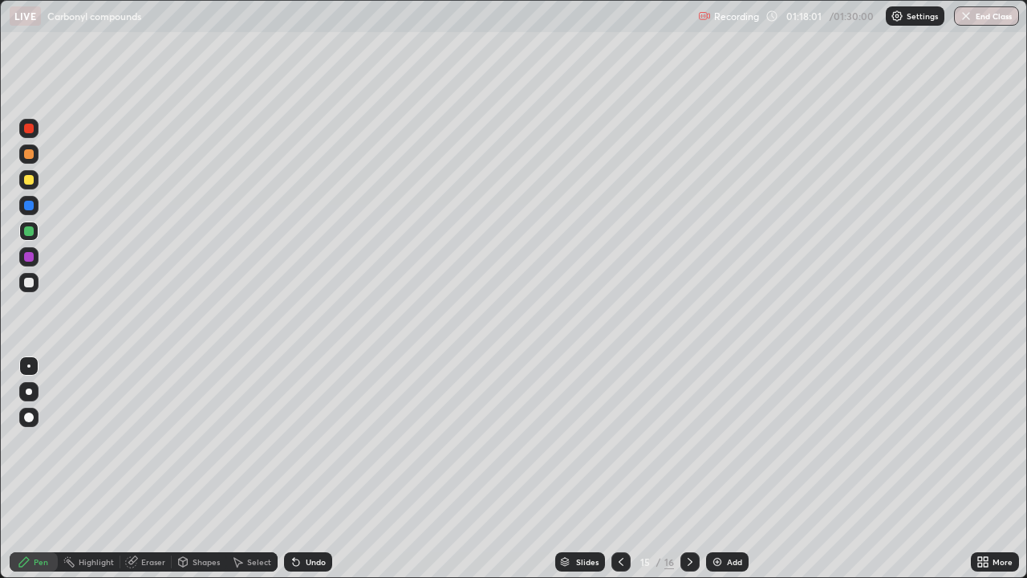
click at [734, 441] on div "Add" at bounding box center [727, 561] width 43 height 19
click at [35, 178] on div at bounding box center [28, 179] width 19 height 19
click at [303, 441] on div "Undo" at bounding box center [308, 561] width 48 height 19
click at [26, 162] on div at bounding box center [28, 153] width 19 height 19
click at [152, 441] on div "Eraser" at bounding box center [153, 562] width 24 height 8
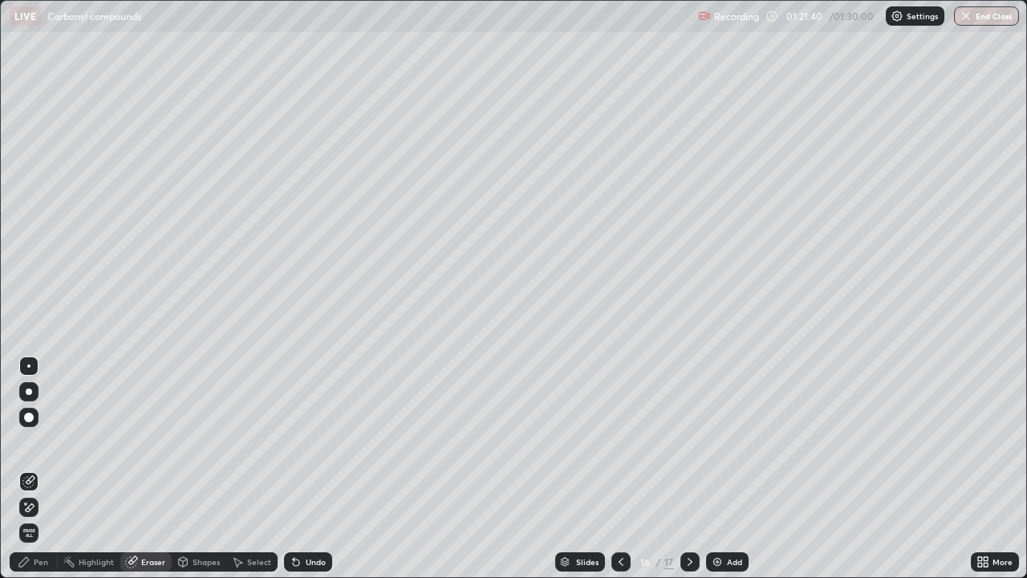
click at [14, 441] on div "Pen" at bounding box center [34, 561] width 48 height 19
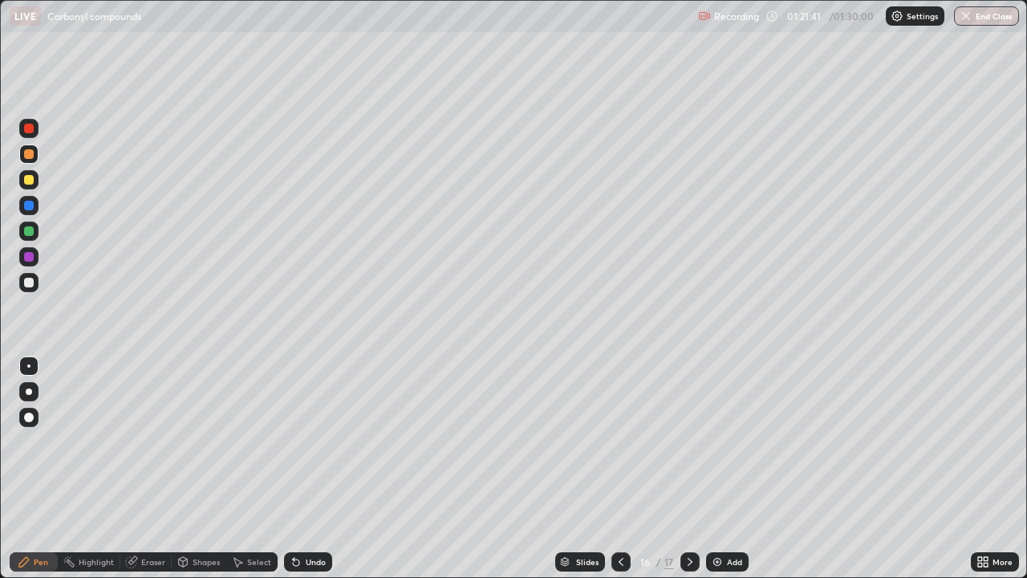
click at [14, 441] on div "Pen" at bounding box center [34, 561] width 48 height 19
click at [152, 441] on div "Eraser" at bounding box center [153, 562] width 24 height 8
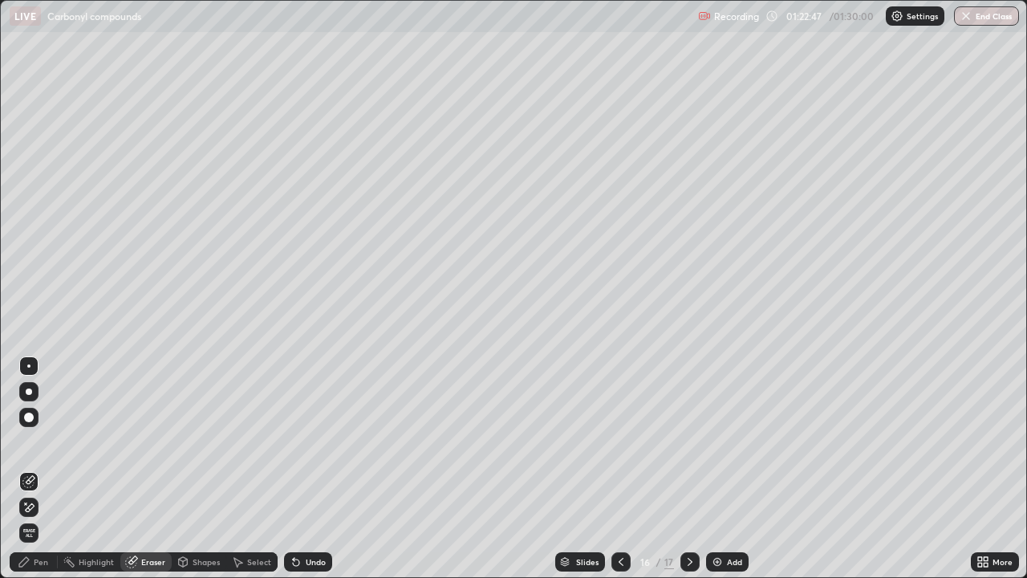
click at [35, 441] on div "Pen" at bounding box center [41, 562] width 14 height 8
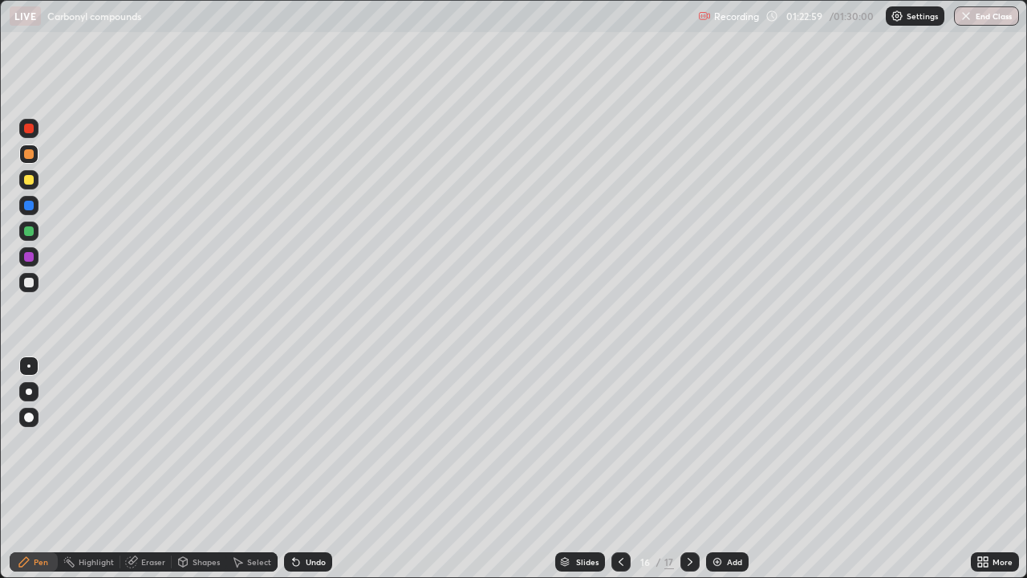
click at [319, 441] on div "Undo" at bounding box center [316, 562] width 20 height 8
click at [318, 441] on div "Undo" at bounding box center [316, 562] width 20 height 8
click at [150, 441] on div "Eraser" at bounding box center [145, 561] width 51 height 19
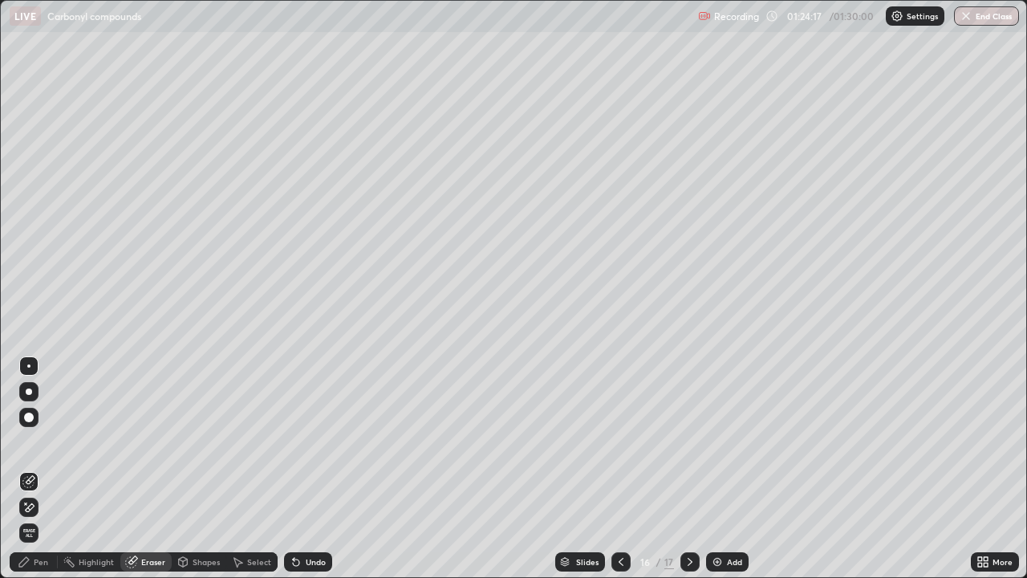
click at [35, 441] on div "Pen" at bounding box center [41, 562] width 14 height 8
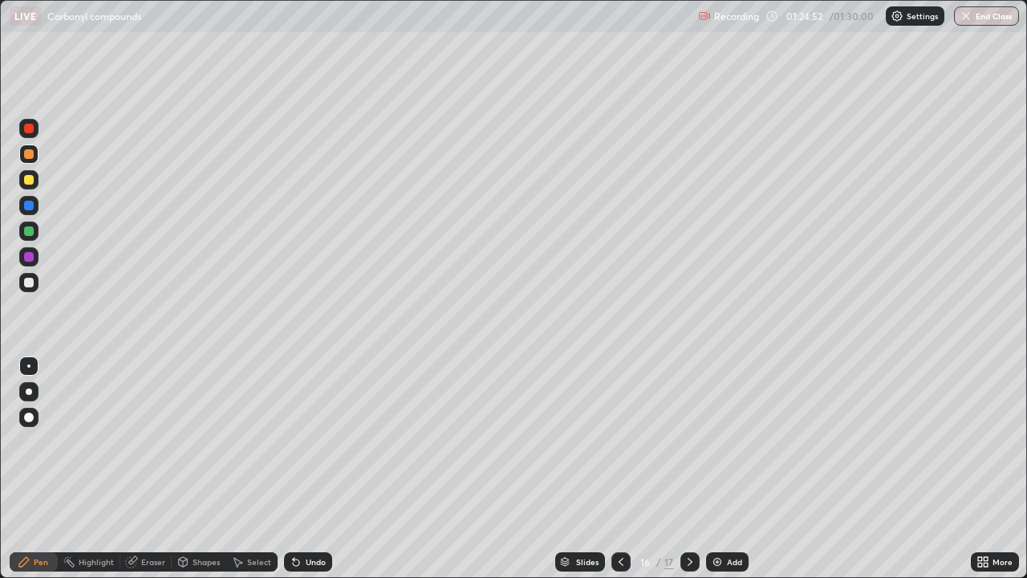
click at [723, 441] on div "Add" at bounding box center [727, 561] width 43 height 19
click at [806, 18] on div "01:26:08" at bounding box center [805, 16] width 45 height 10
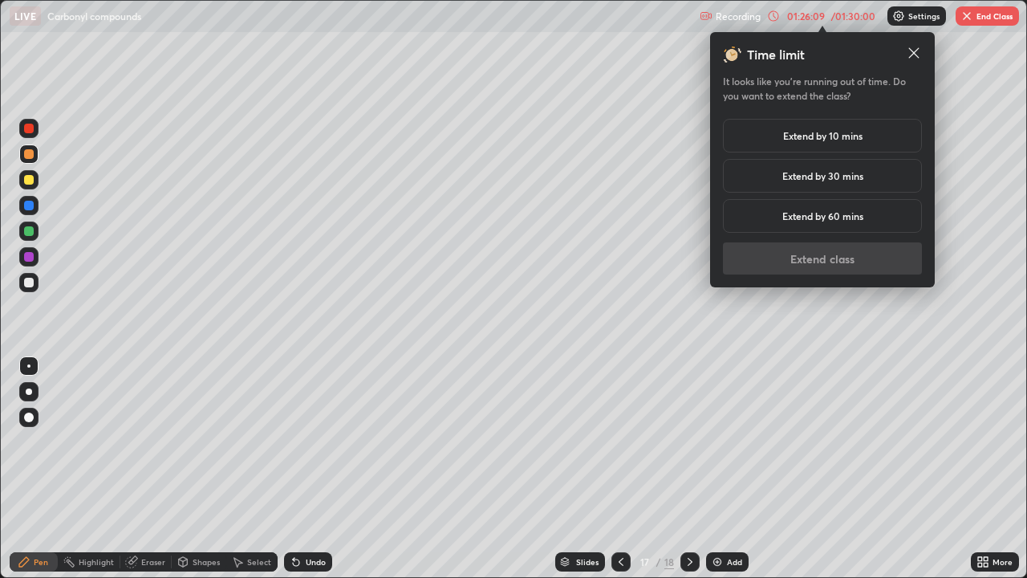
click at [790, 134] on h5 "Extend by 10 mins" at bounding box center [822, 135] width 79 height 14
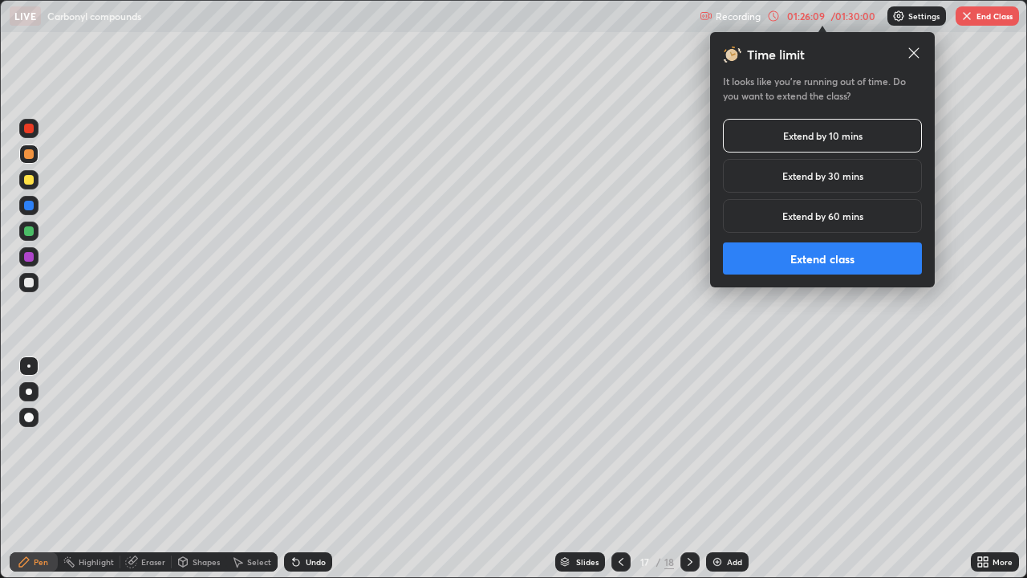
click at [768, 270] on button "Extend class" at bounding box center [822, 258] width 199 height 32
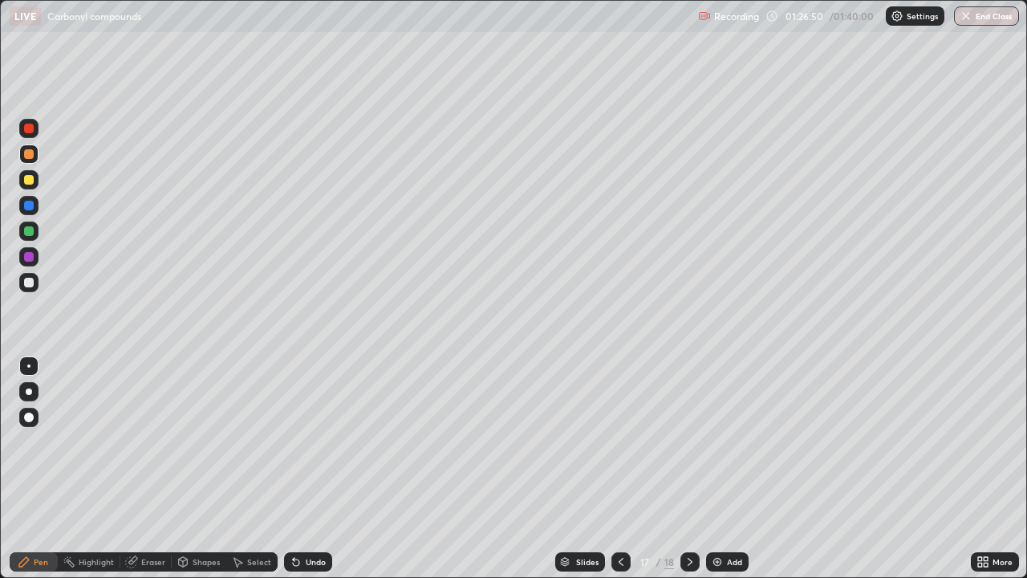
click at [201, 441] on div "Shapes" at bounding box center [206, 562] width 27 height 8
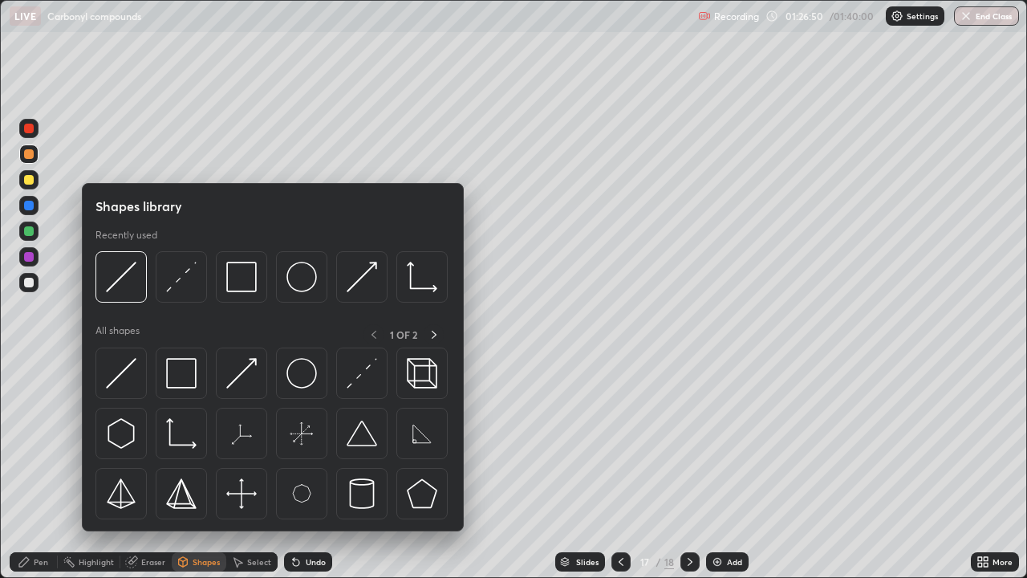
click at [144, 441] on div "Eraser" at bounding box center [153, 562] width 24 height 8
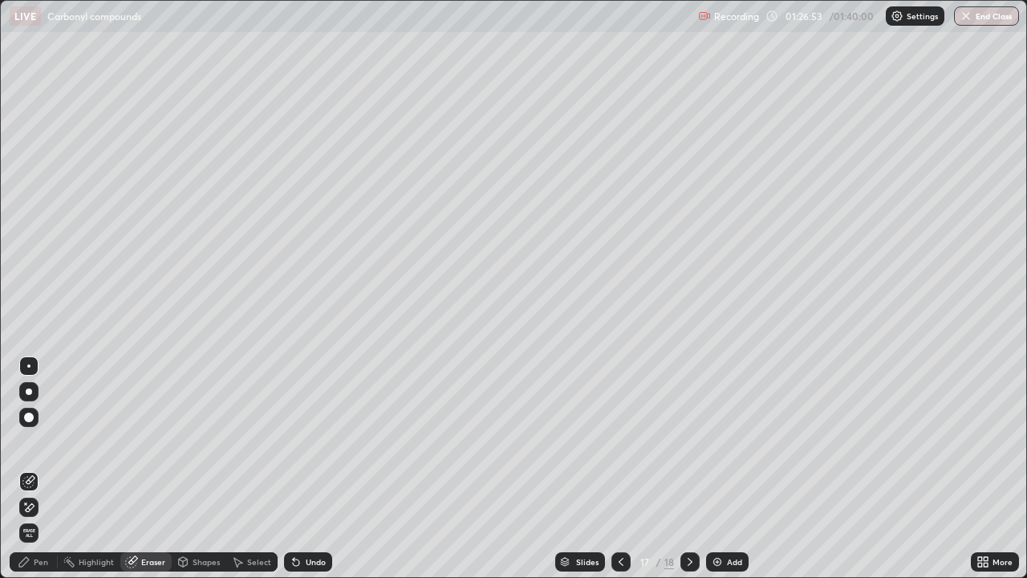
click at [50, 441] on div "Pen" at bounding box center [34, 561] width 48 height 19
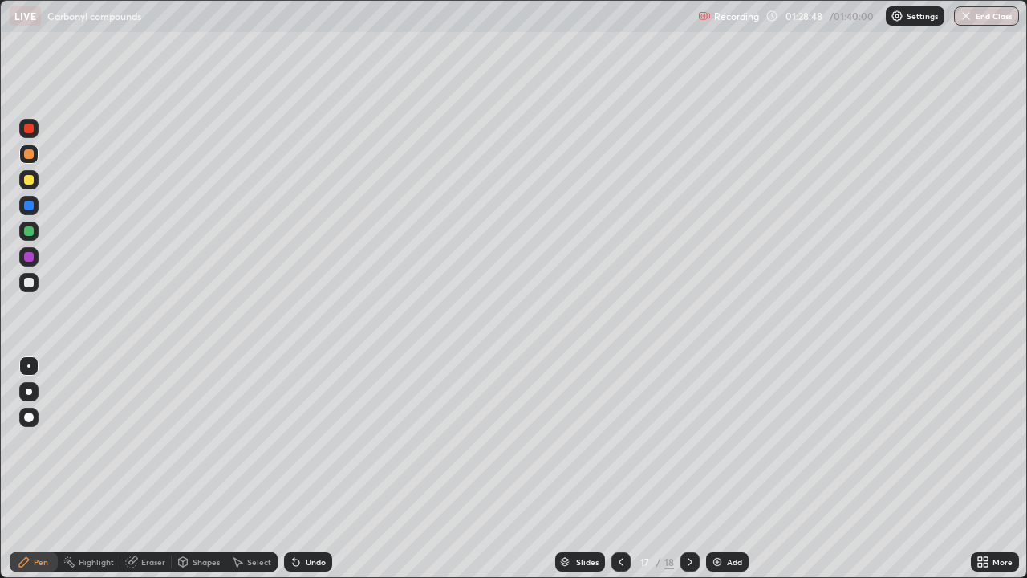
click at [735, 441] on div "Add" at bounding box center [734, 562] width 15 height 8
click at [618, 441] on icon at bounding box center [621, 561] width 13 height 13
click at [688, 441] on icon at bounding box center [690, 561] width 13 height 13
click at [619, 441] on icon at bounding box center [621, 561] width 13 height 13
click at [688, 441] on icon at bounding box center [690, 561] width 13 height 13
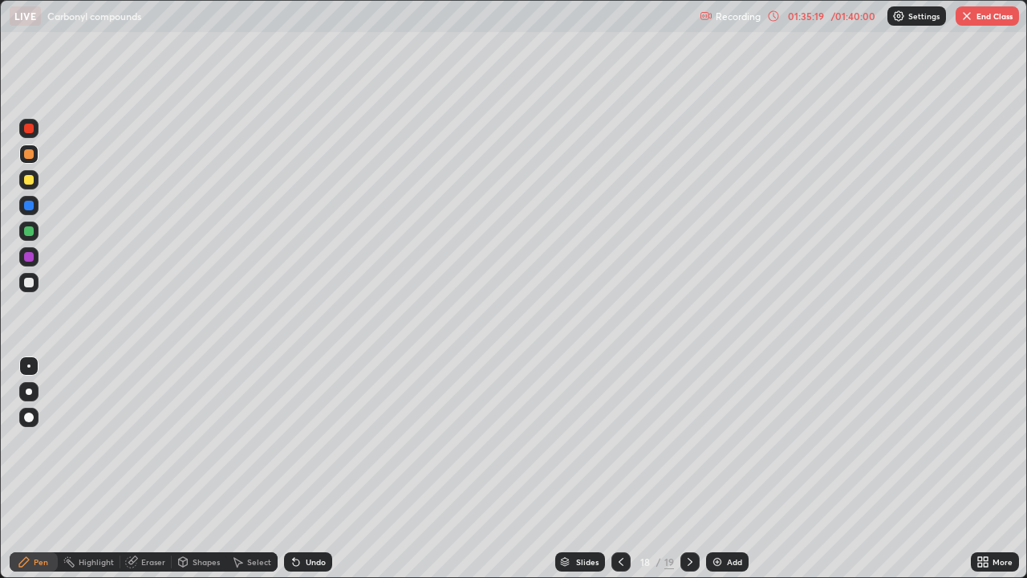
click at [619, 441] on icon at bounding box center [621, 561] width 13 height 13
click at [688, 441] on icon at bounding box center [690, 561] width 13 height 13
click at [691, 441] on icon at bounding box center [690, 561] width 13 height 13
click at [619, 441] on icon at bounding box center [621, 561] width 13 height 13
click at [136, 441] on icon at bounding box center [131, 561] width 13 height 13
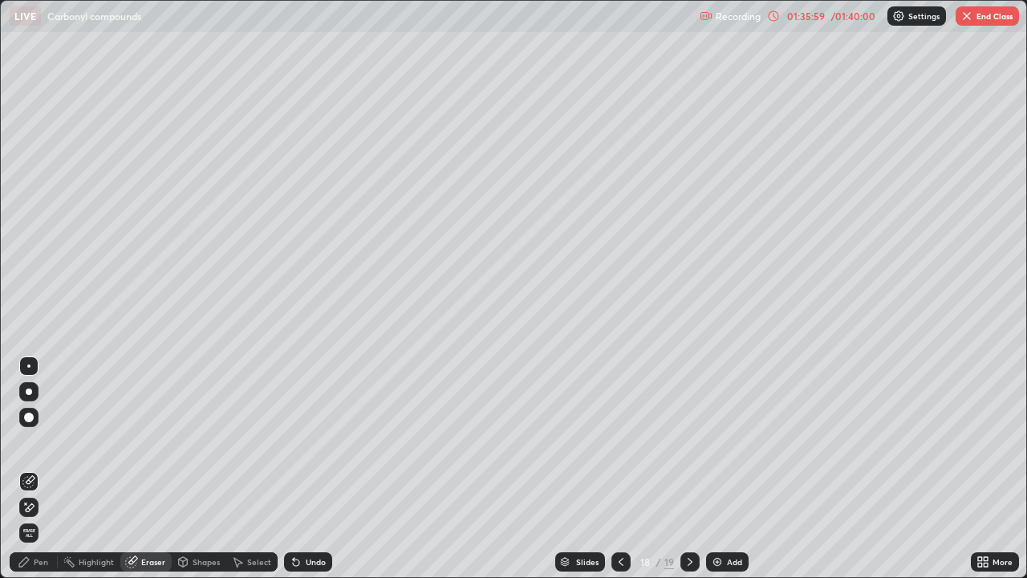
click at [35, 441] on div "Pen" at bounding box center [41, 562] width 14 height 8
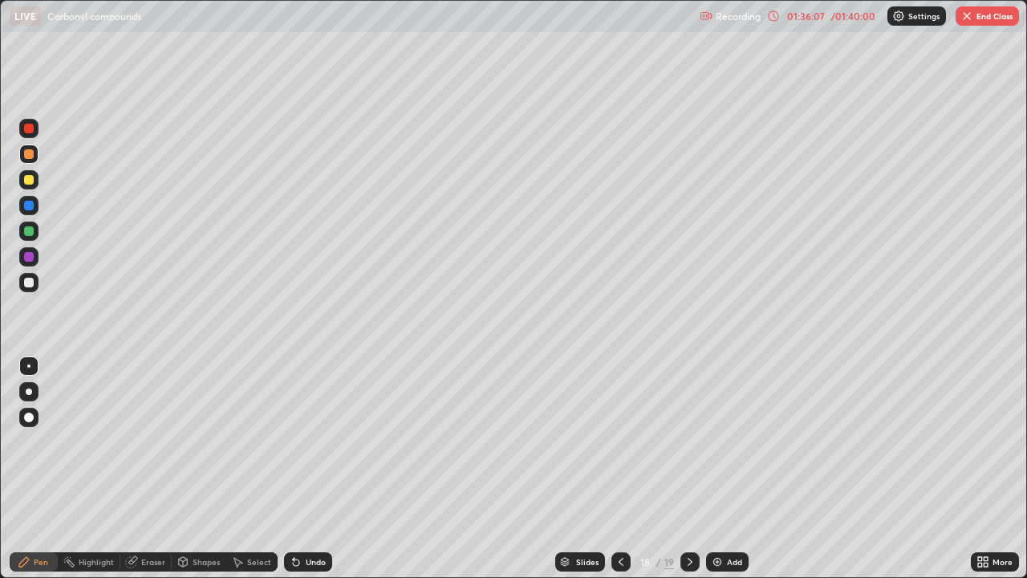
click at [501, 22] on div "LIVE Carbonyl compounds" at bounding box center [352, 16] width 684 height 32
click at [497, 27] on div "LIVE Carbonyl compounds" at bounding box center [352, 16] width 684 height 32
click at [619, 441] on icon at bounding box center [621, 561] width 13 height 13
click at [136, 441] on icon at bounding box center [131, 561] width 13 height 13
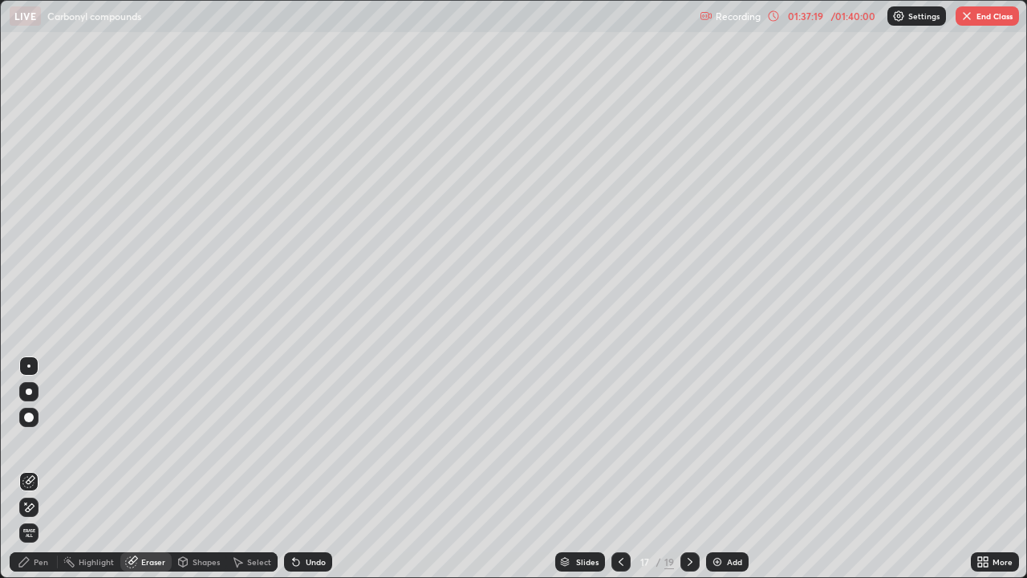
click at [41, 441] on div "Pen" at bounding box center [41, 562] width 14 height 8
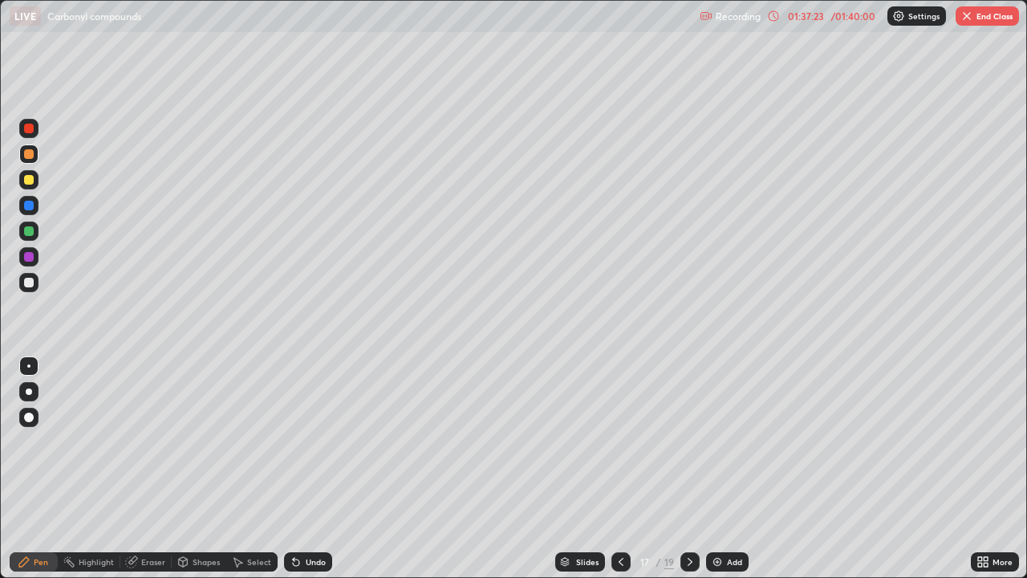
click at [148, 441] on div "Eraser" at bounding box center [153, 562] width 24 height 8
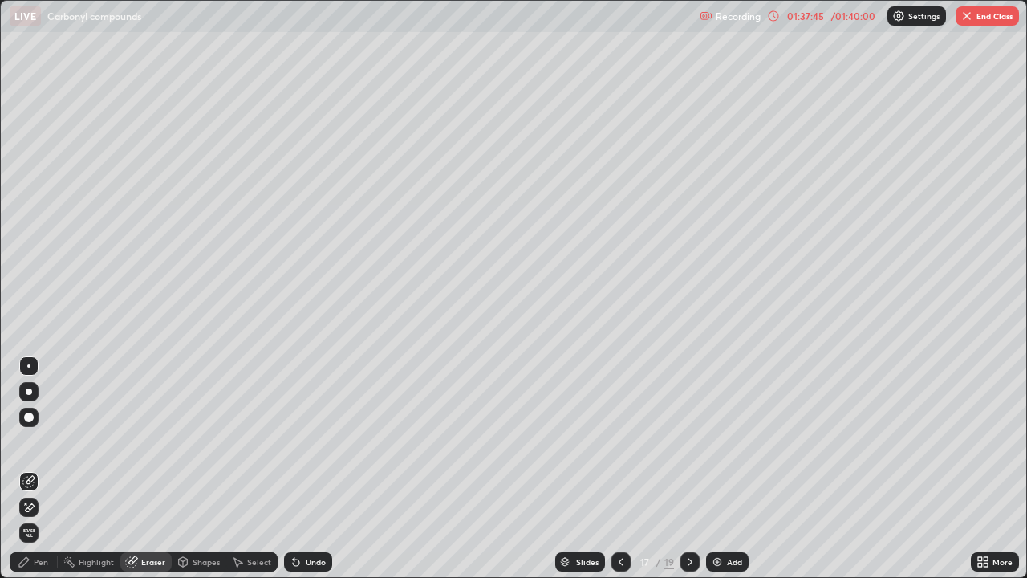
click at [45, 441] on div "Pen" at bounding box center [41, 562] width 14 height 8
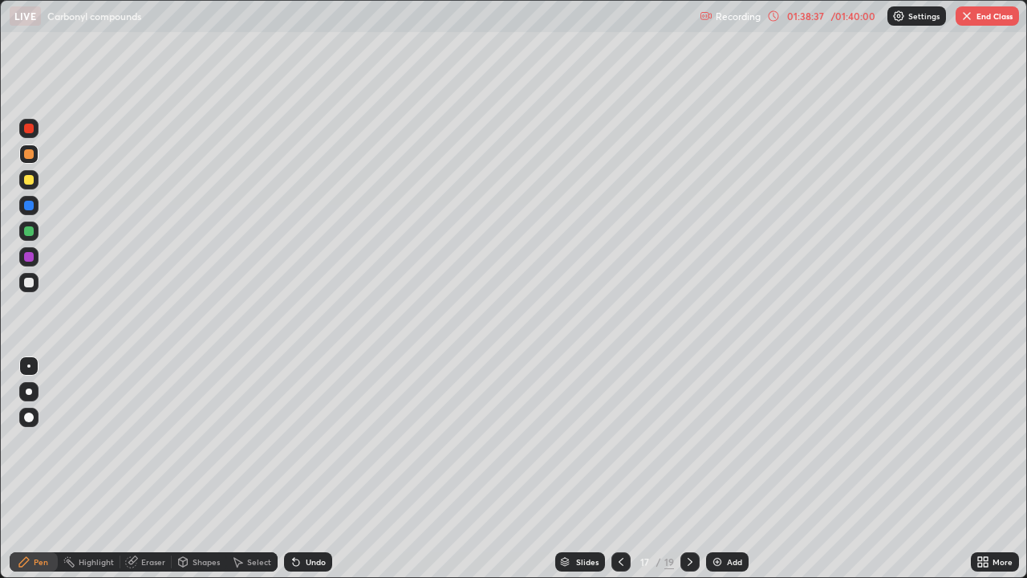
click at [970, 16] on img "button" at bounding box center [966, 16] width 13 height 13
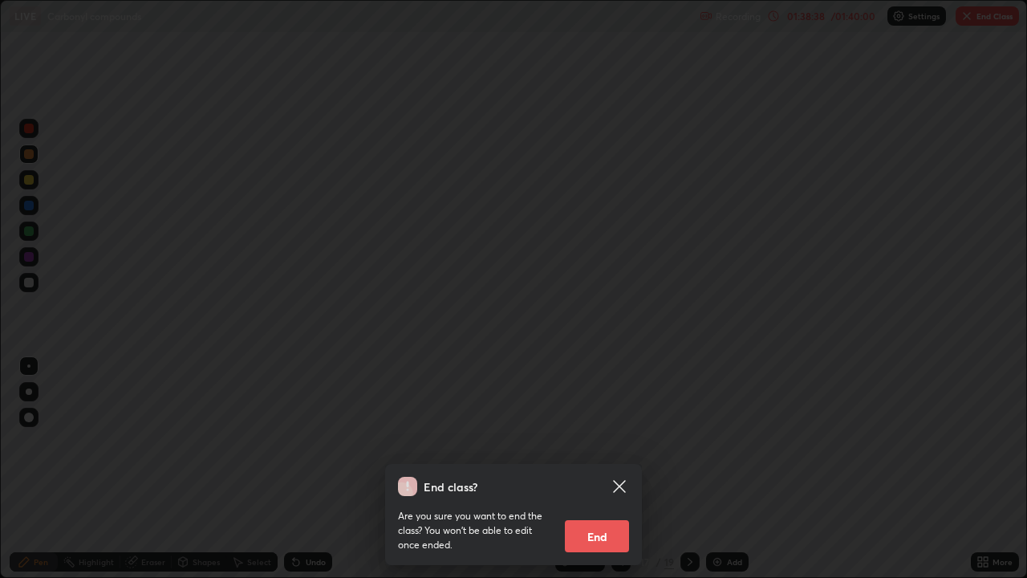
click at [600, 441] on button "End" at bounding box center [597, 536] width 64 height 32
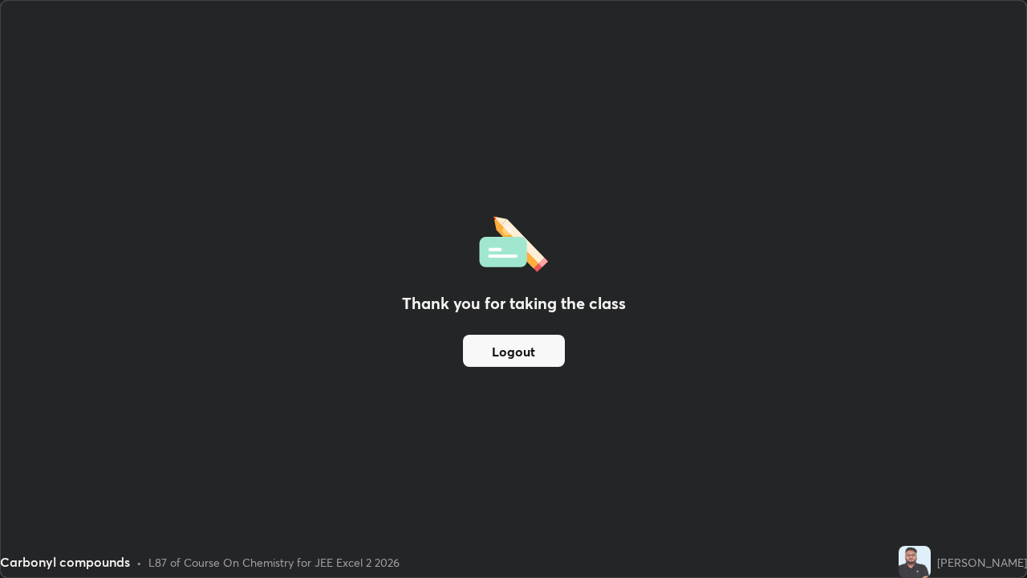
click at [518, 354] on button "Logout" at bounding box center [514, 351] width 102 height 32
